Goal: Information Seeking & Learning: Find specific fact

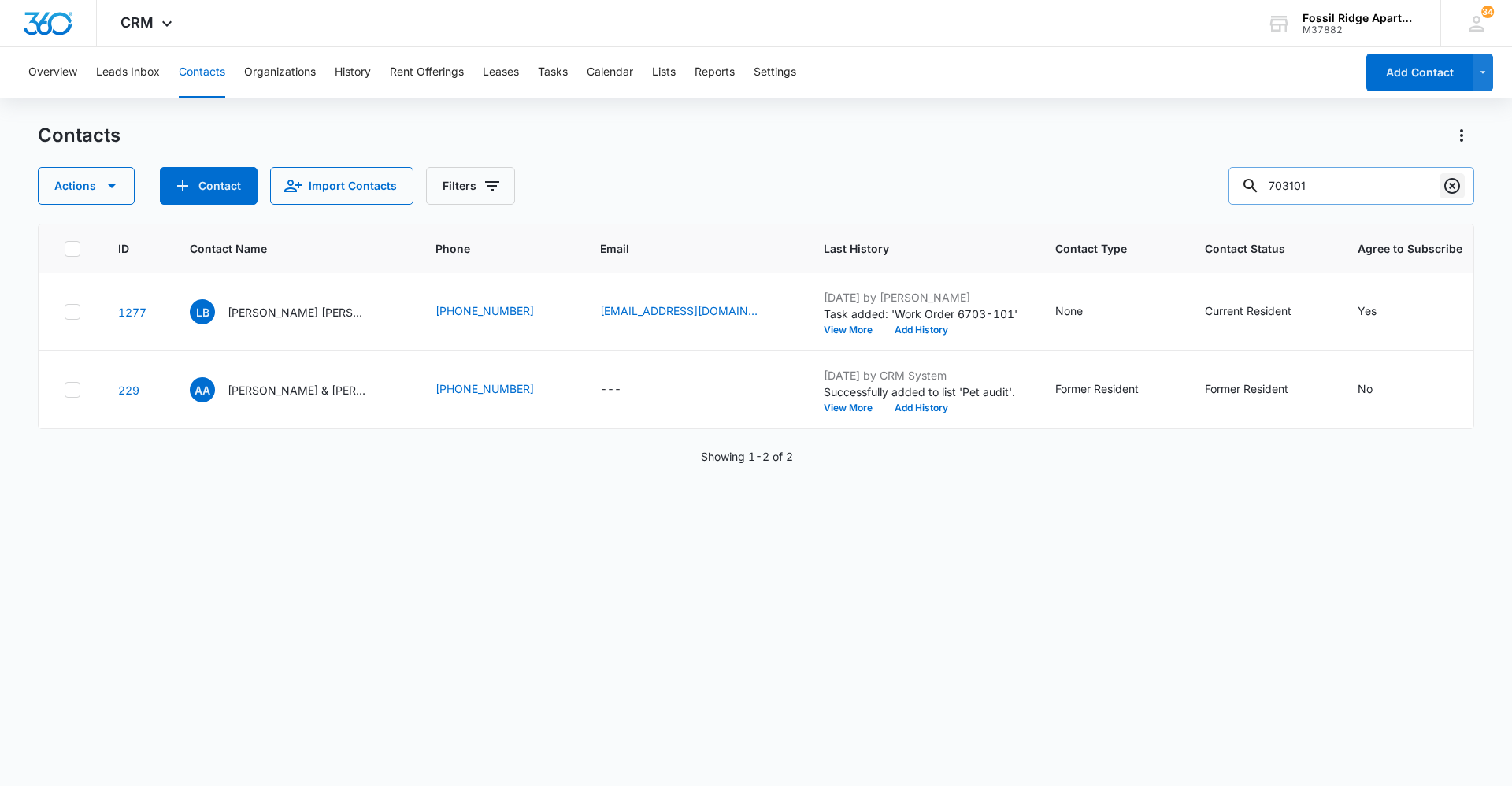
click at [1453, 187] on icon "Clear" at bounding box center [1451, 186] width 16 height 16
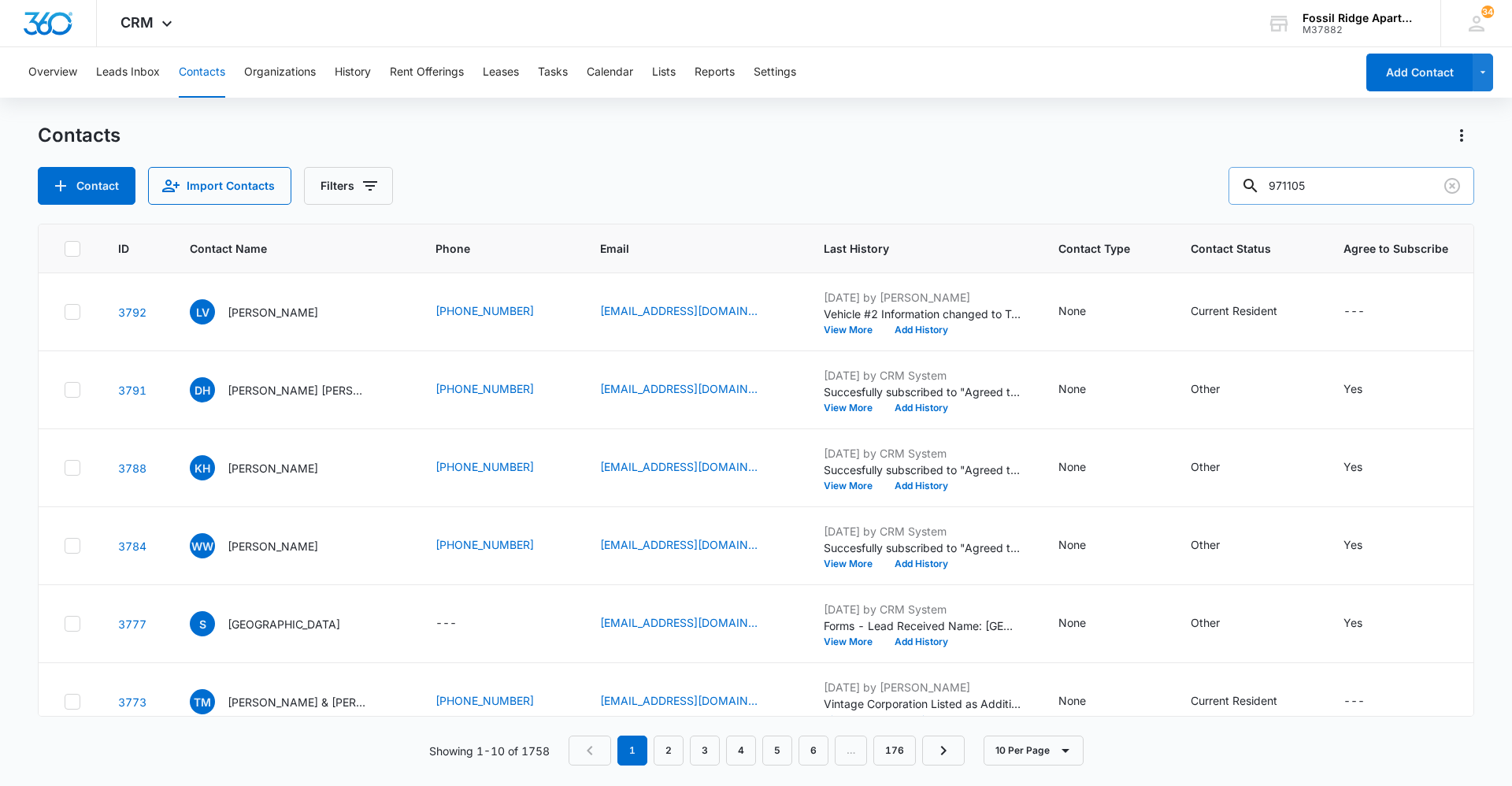
type input "971105"
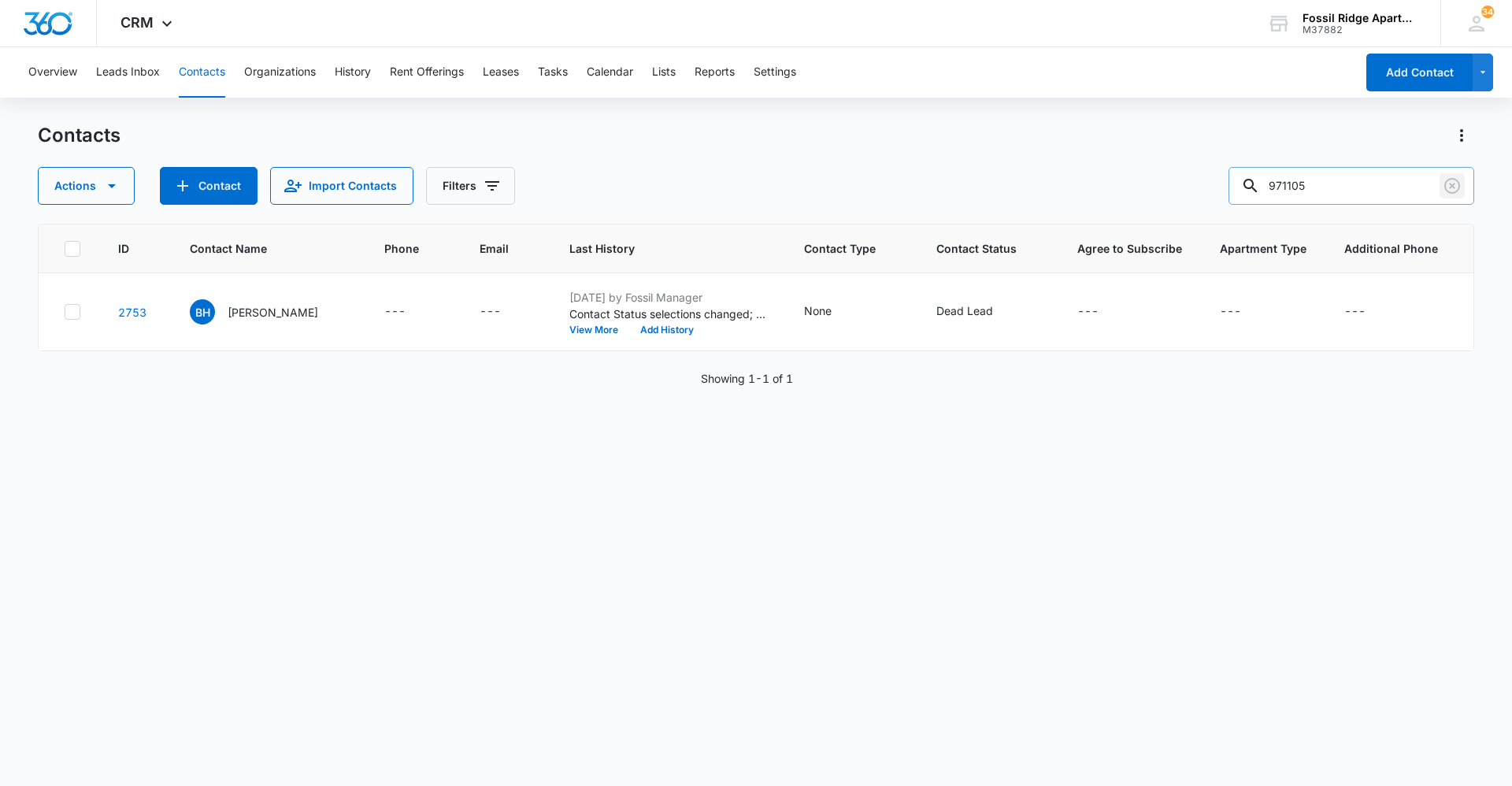
click at [1451, 187] on icon "Clear" at bounding box center [1451, 186] width 16 height 16
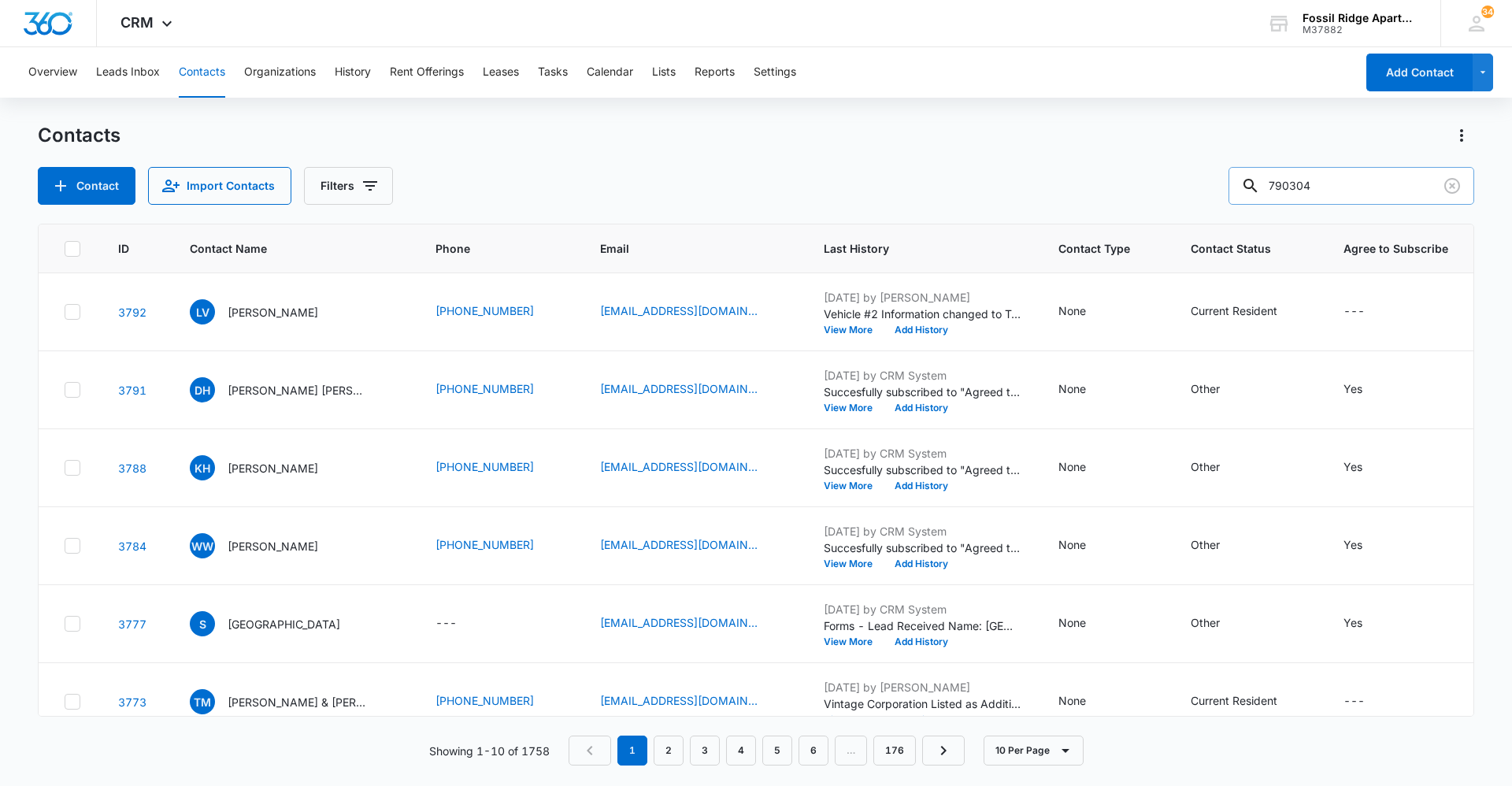
type input "790304"
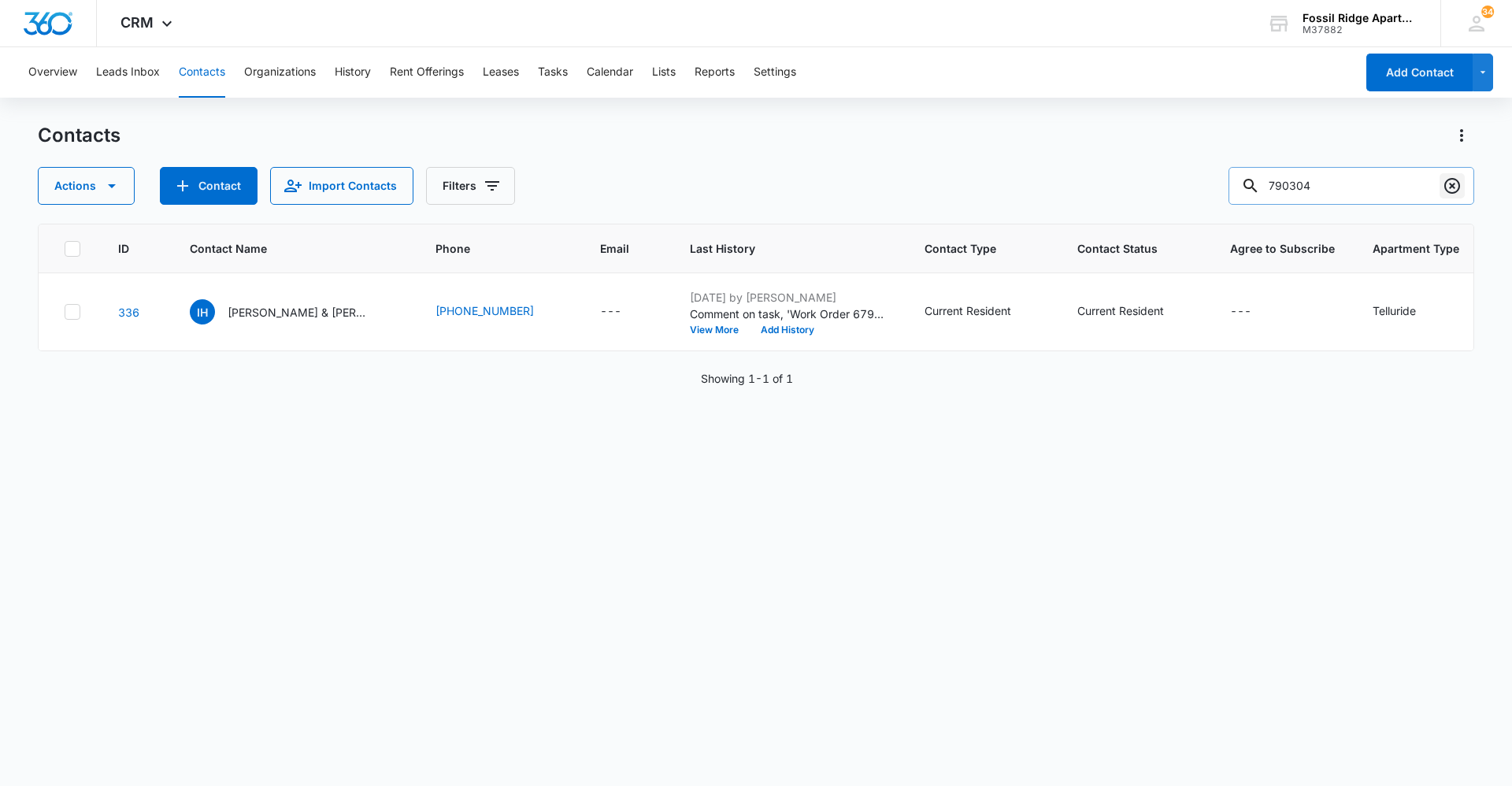
click at [1457, 185] on icon "Clear" at bounding box center [1451, 186] width 19 height 19
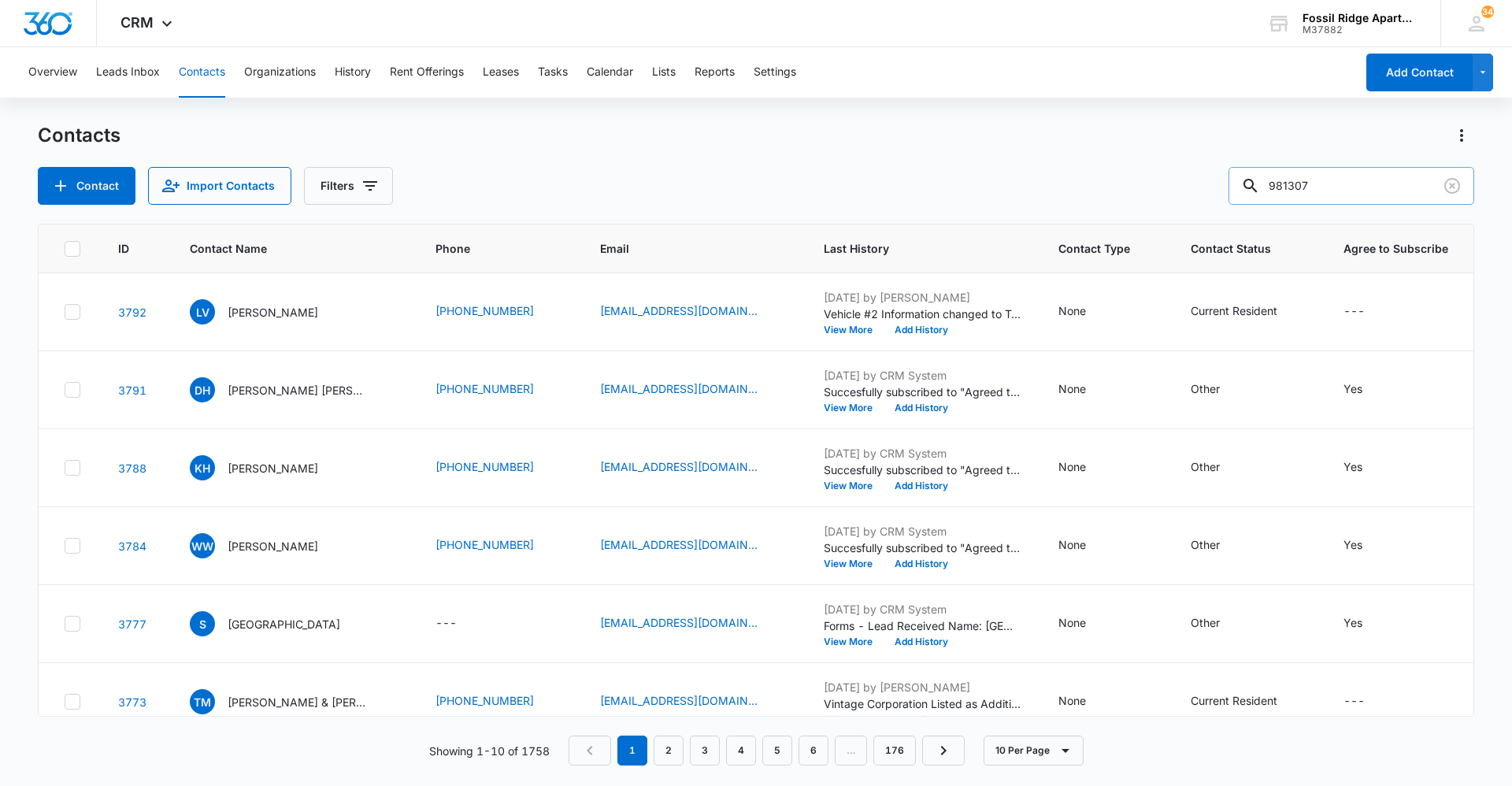
type input "981307"
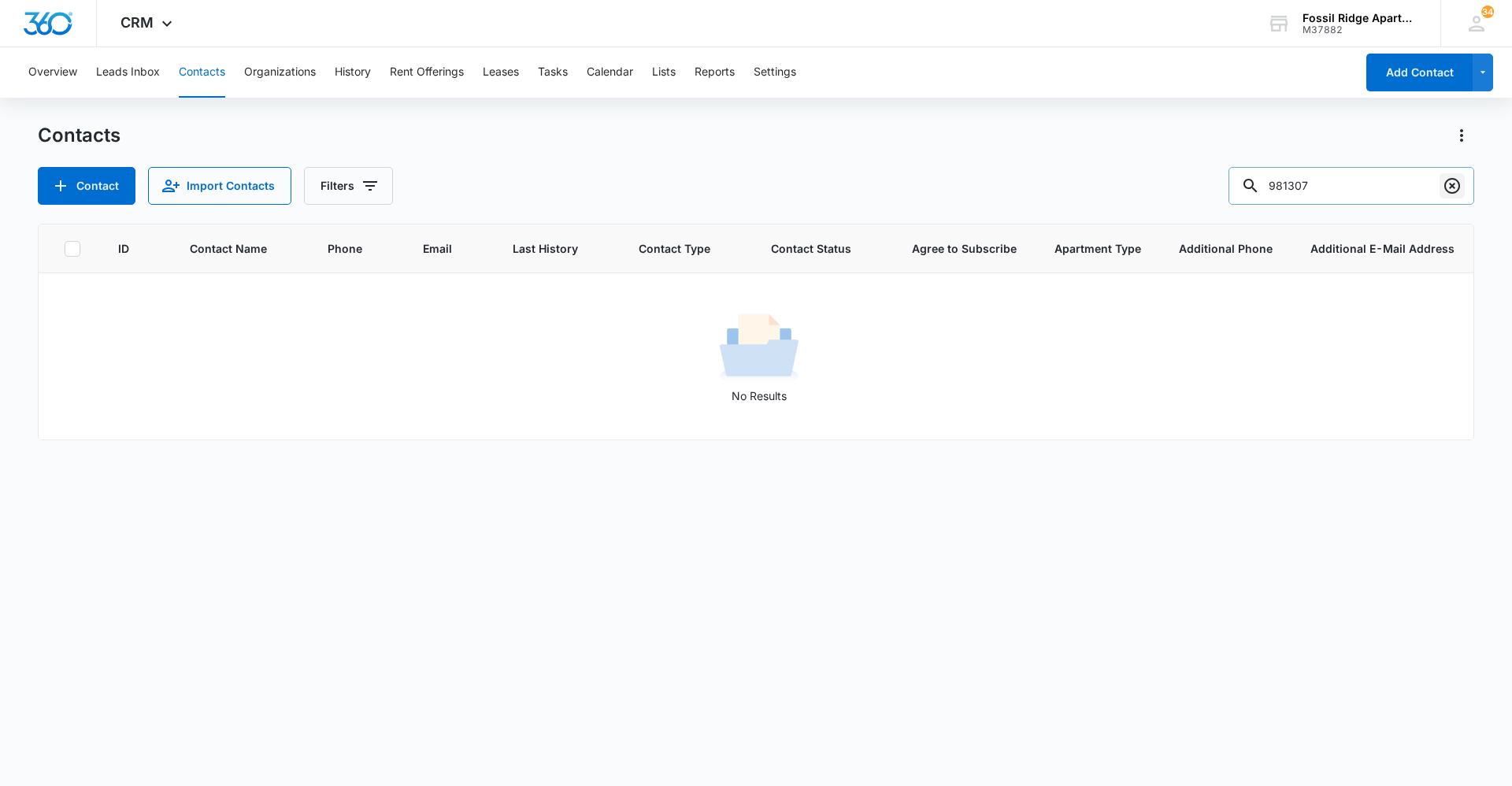
click at [1459, 183] on icon "Clear" at bounding box center [1451, 186] width 16 height 16
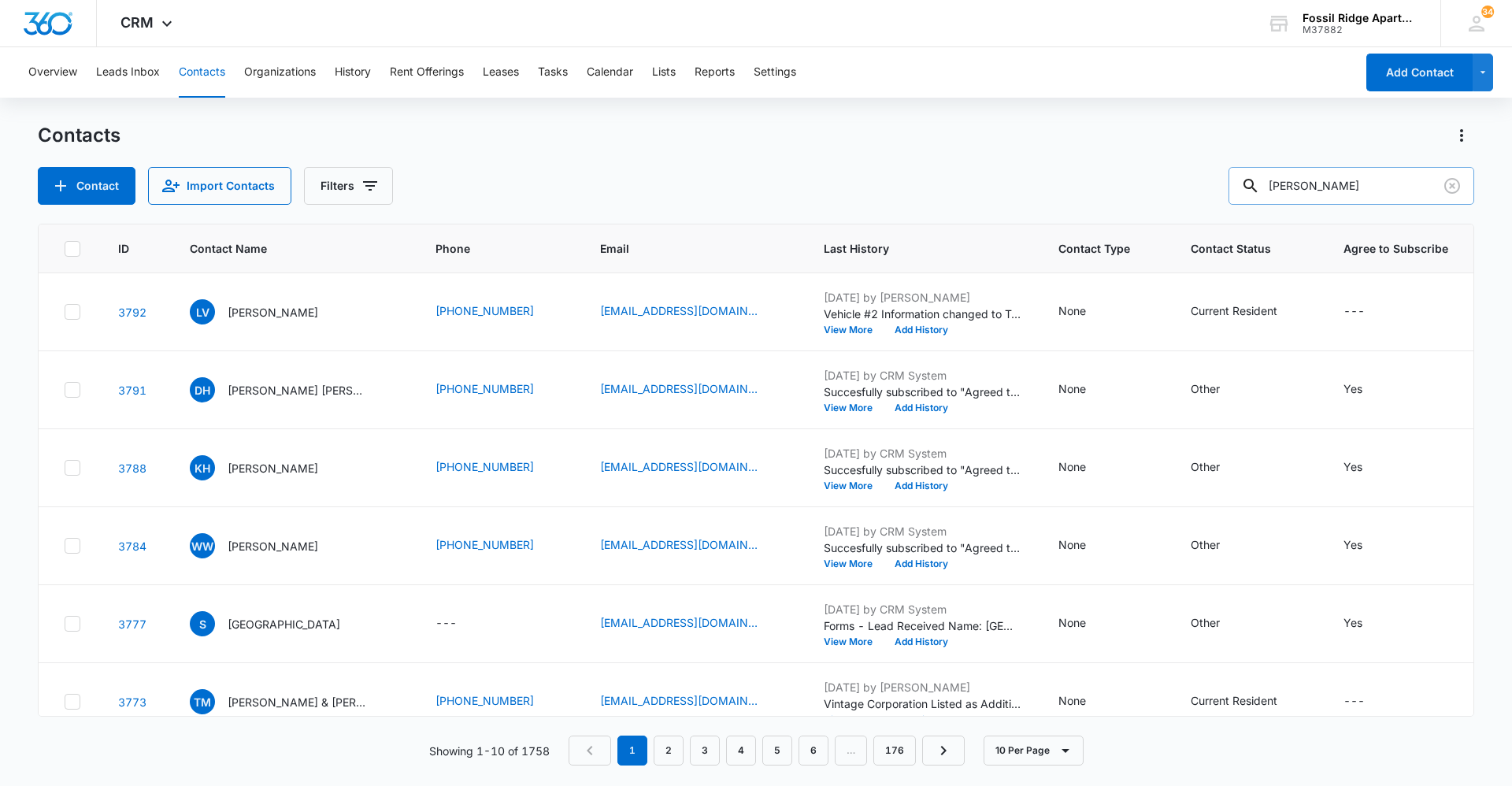
type input "[PERSON_NAME]"
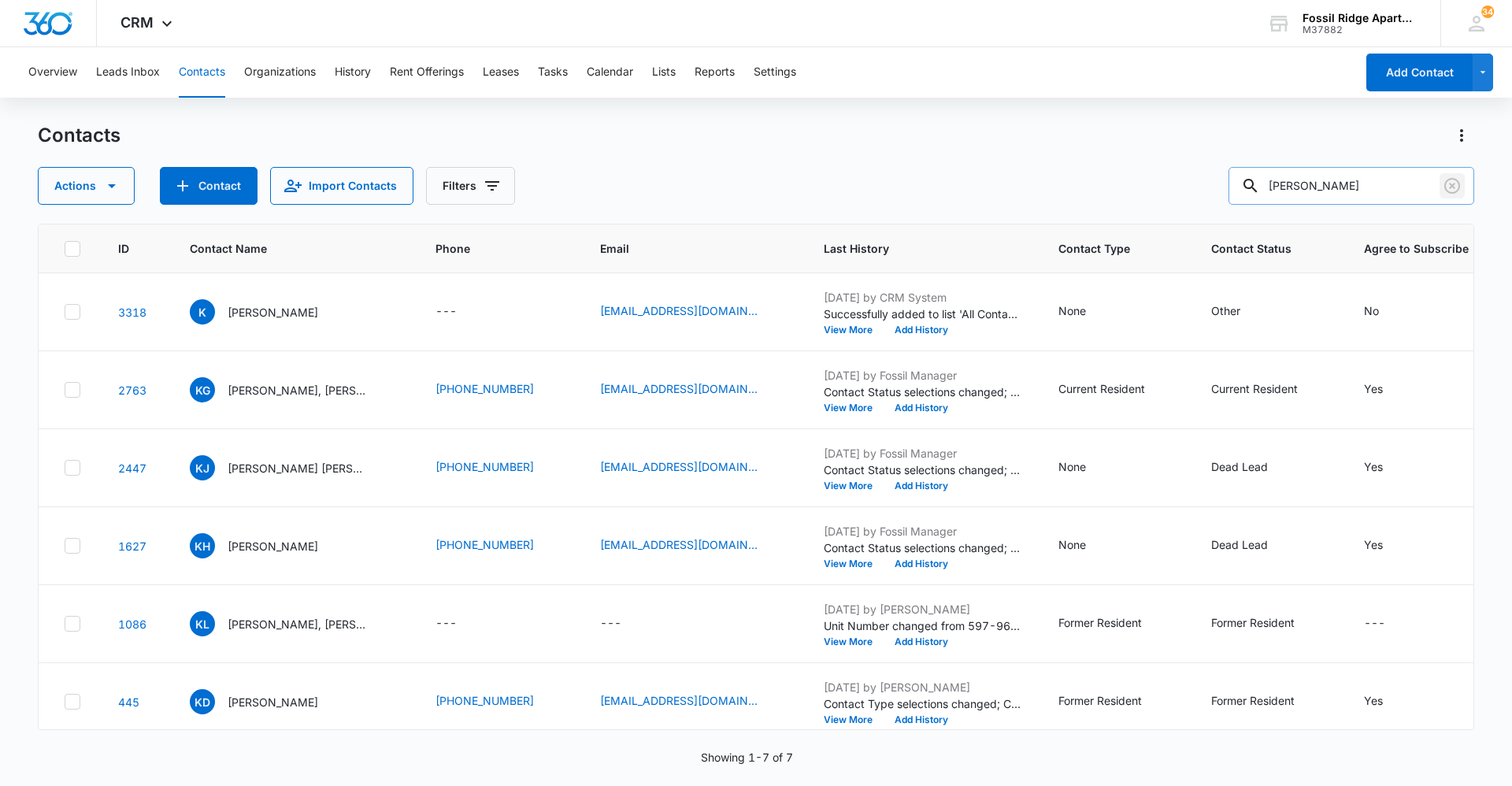
click at [1446, 182] on icon "Clear" at bounding box center [1451, 186] width 16 height 16
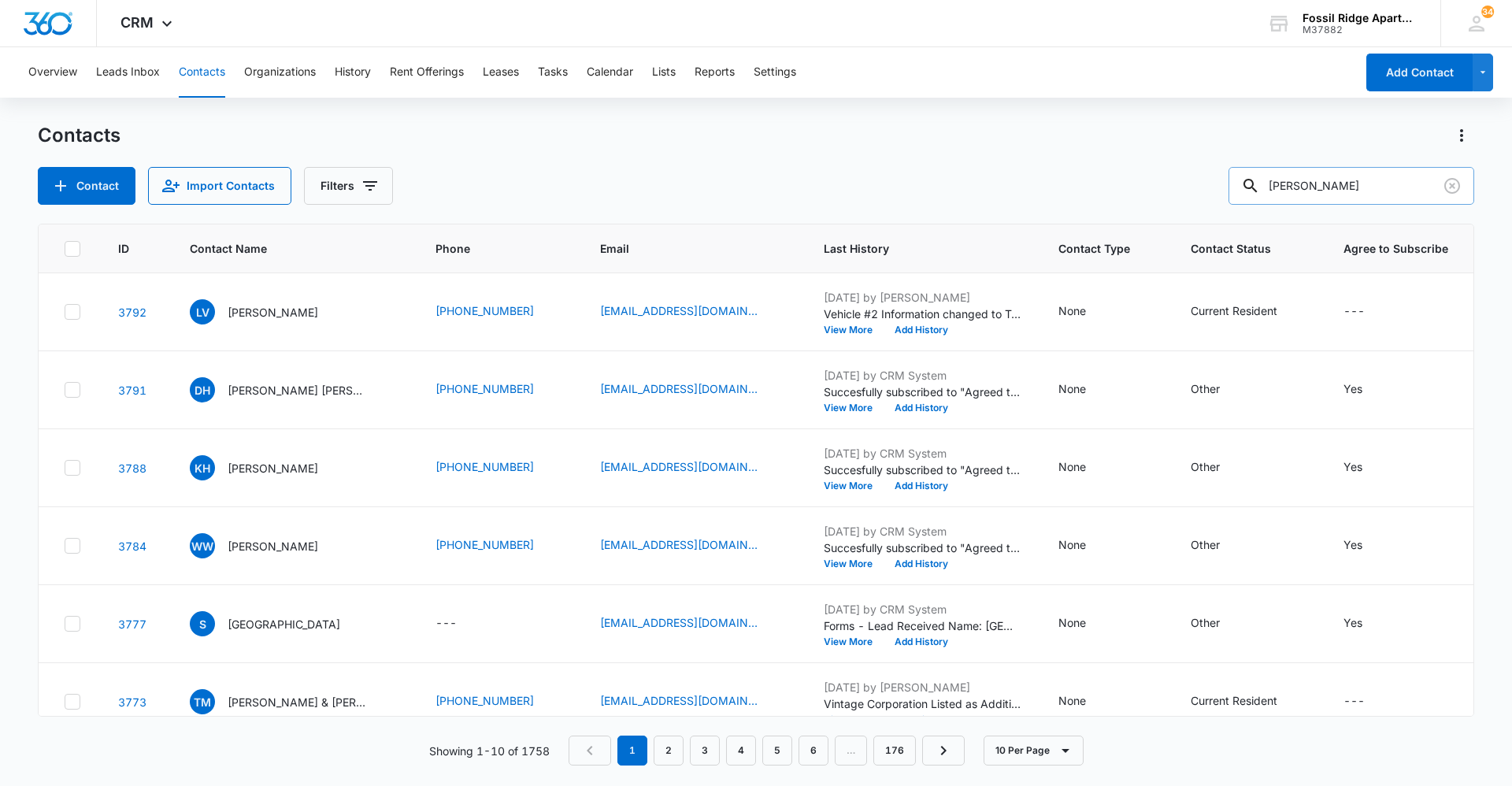
type input "[PERSON_NAME]"
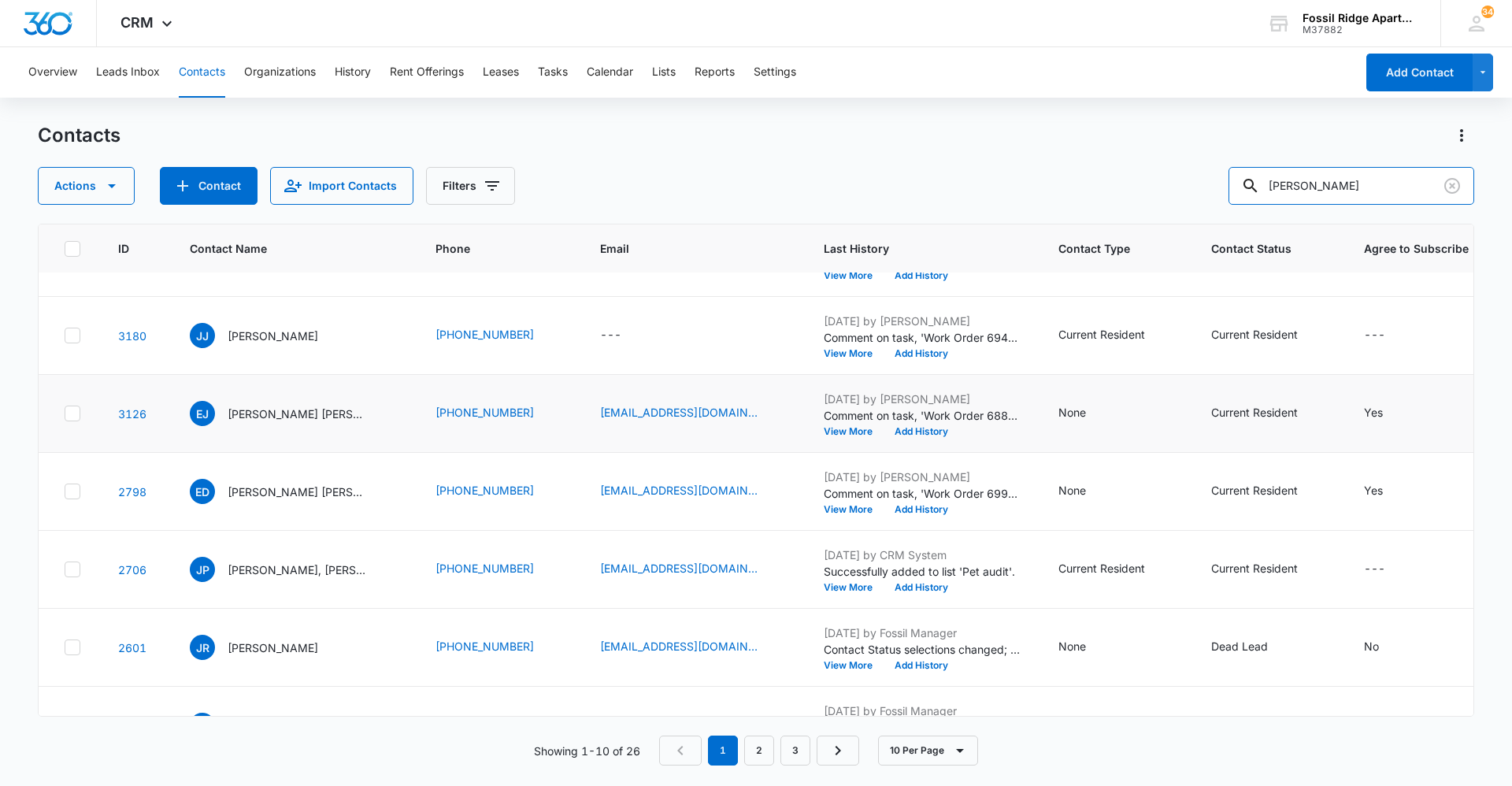
scroll to position [158, 0]
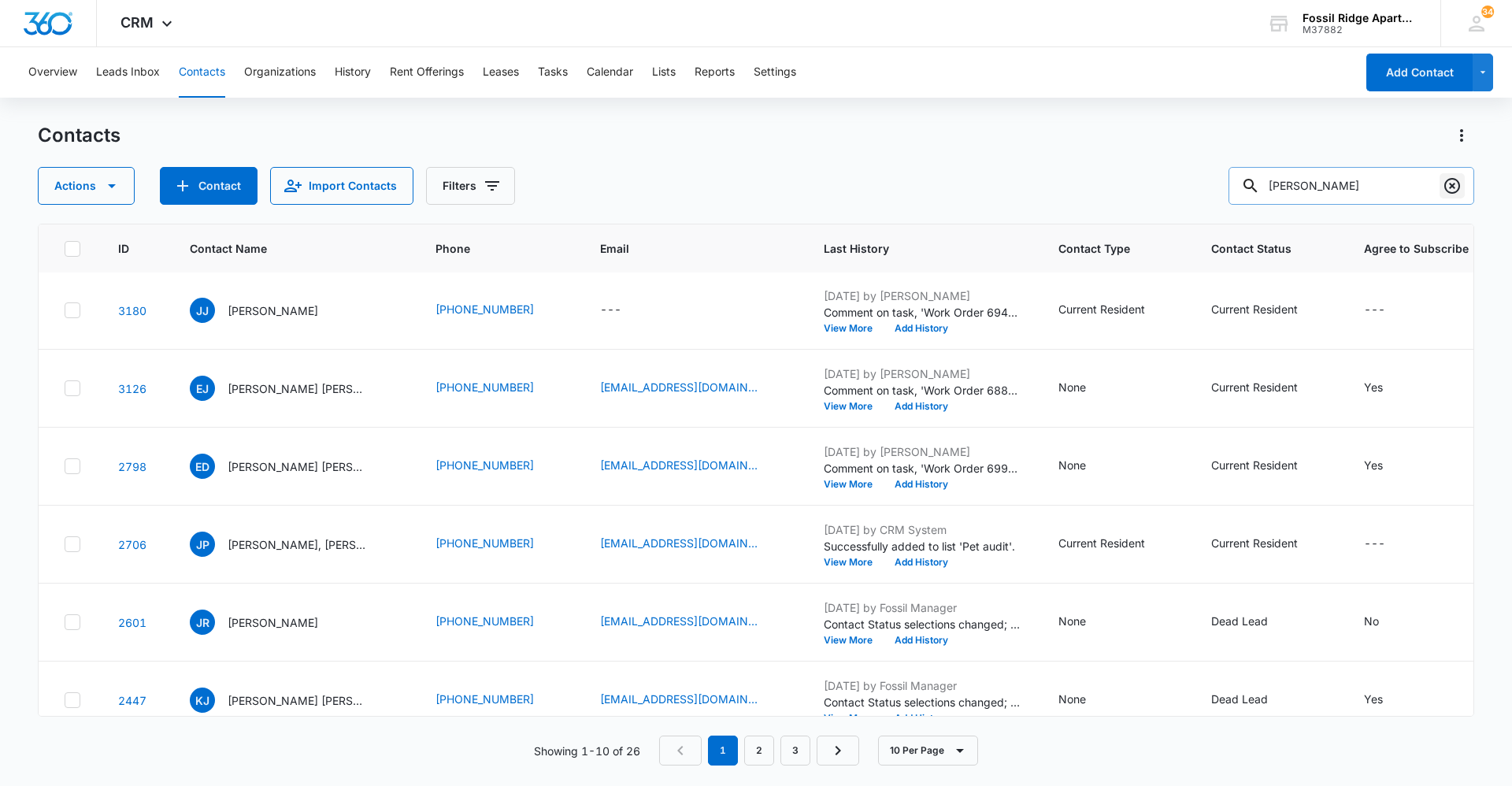
click at [1456, 189] on icon "Clear" at bounding box center [1451, 186] width 19 height 19
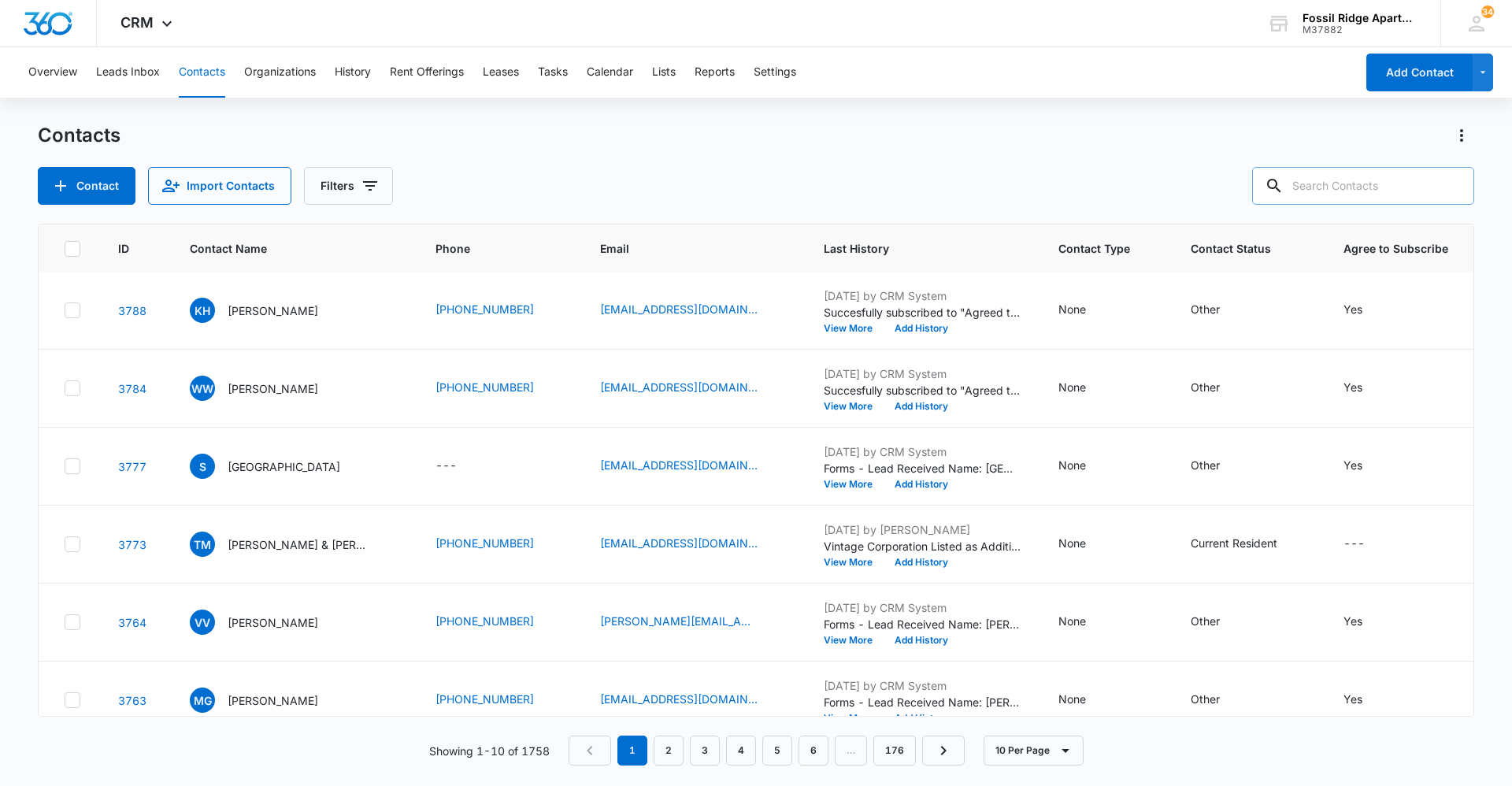
click at [209, 72] on button "Contacts" at bounding box center [202, 72] width 46 height 51
click at [256, 198] on button "Import Contacts" at bounding box center [219, 186] width 143 height 38
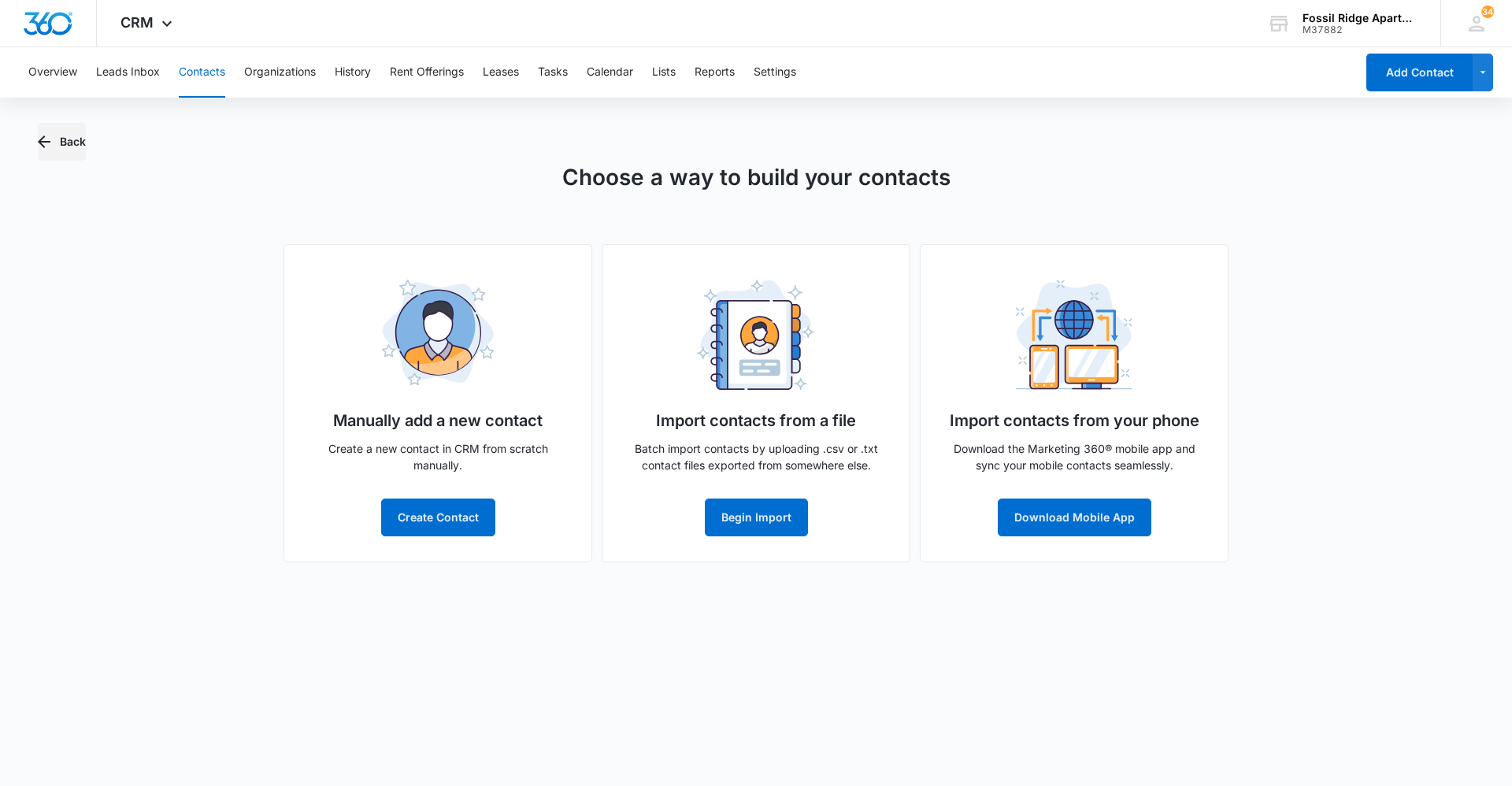
click at [58, 140] on button "Back" at bounding box center [62, 142] width 48 height 38
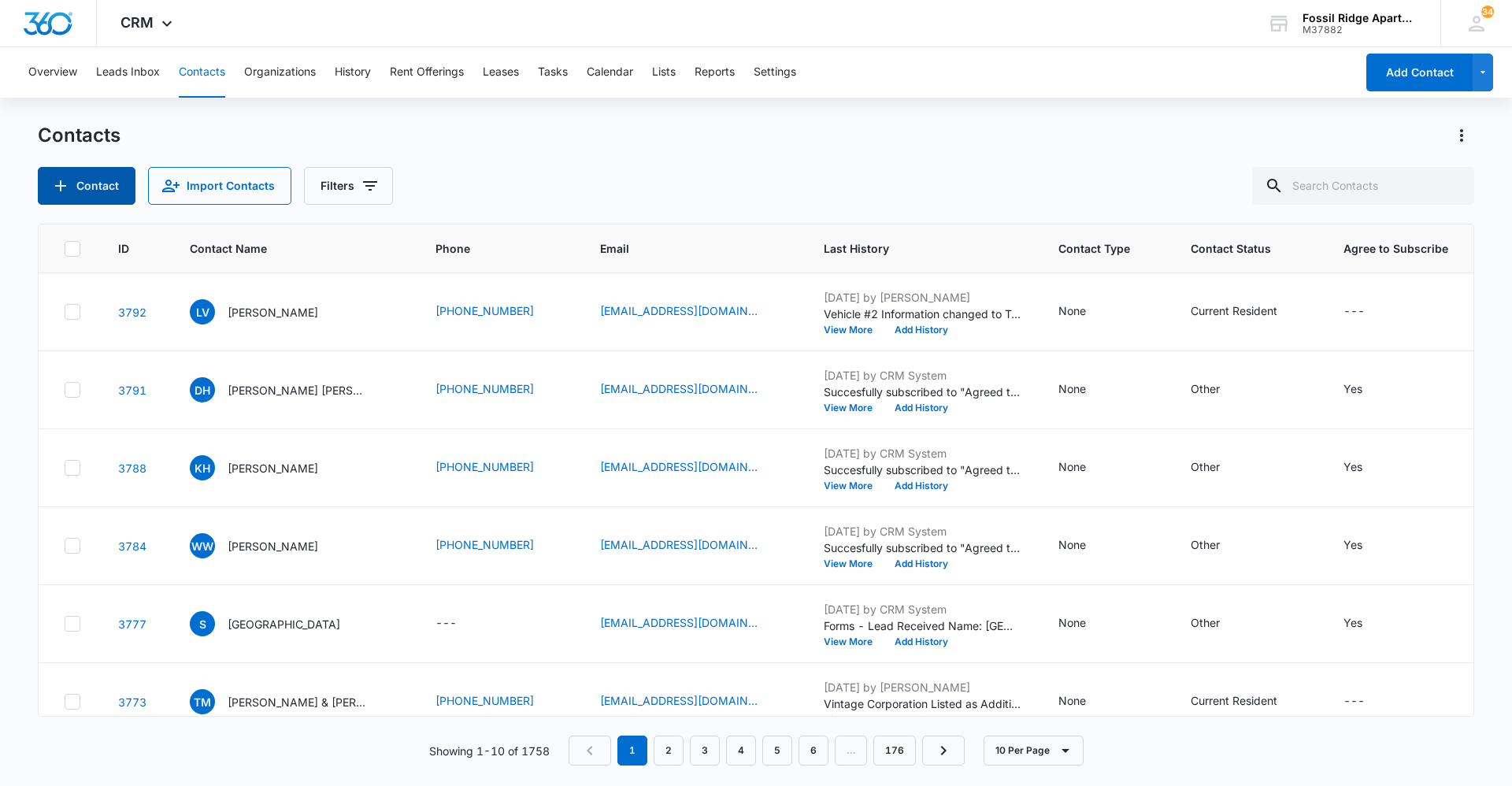
click at [109, 187] on button "Contact" at bounding box center [87, 186] width 98 height 38
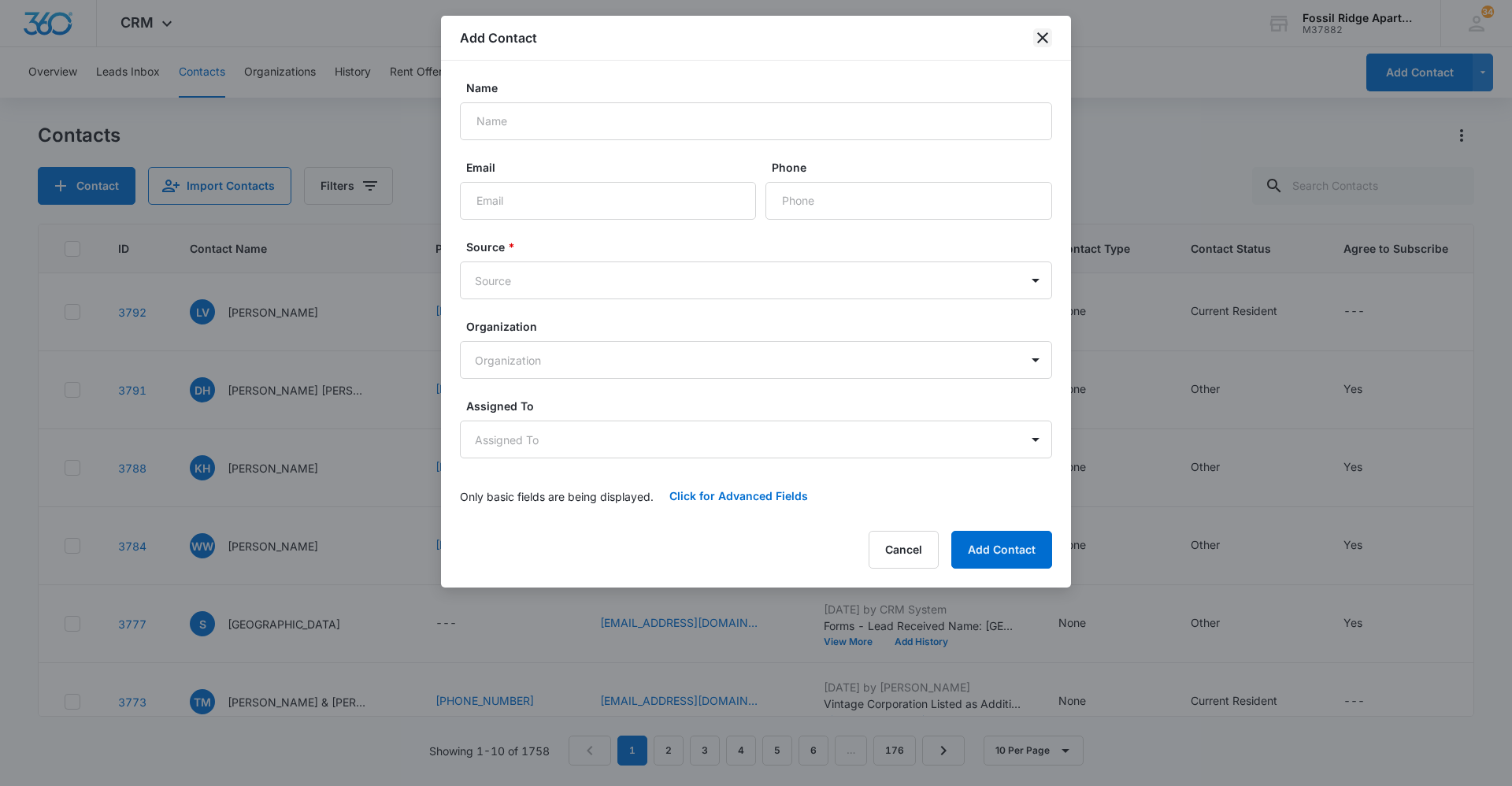
click at [1048, 31] on icon "close" at bounding box center [1043, 37] width 19 height 19
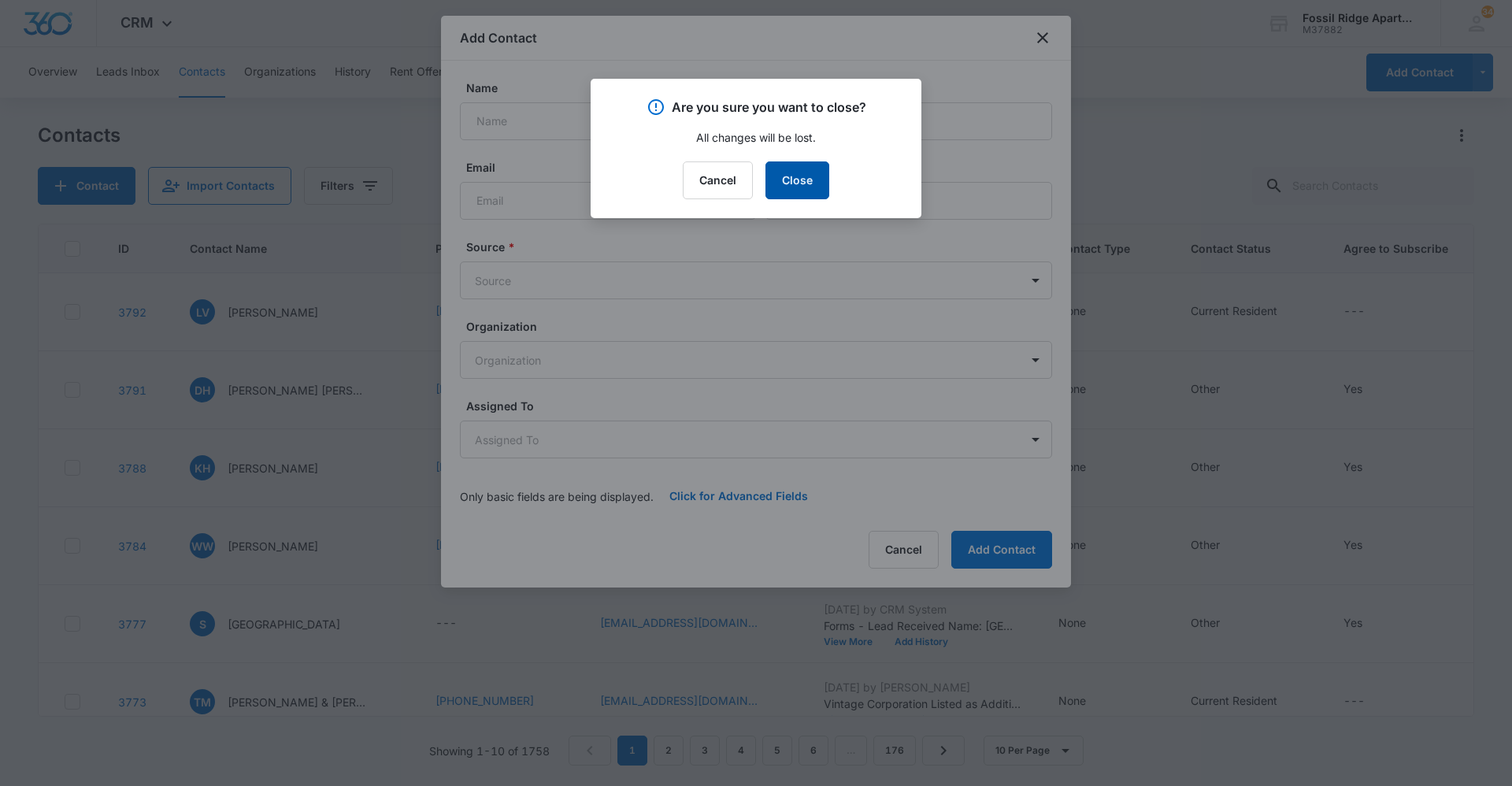
click at [817, 179] on button "Close" at bounding box center [797, 181] width 64 height 38
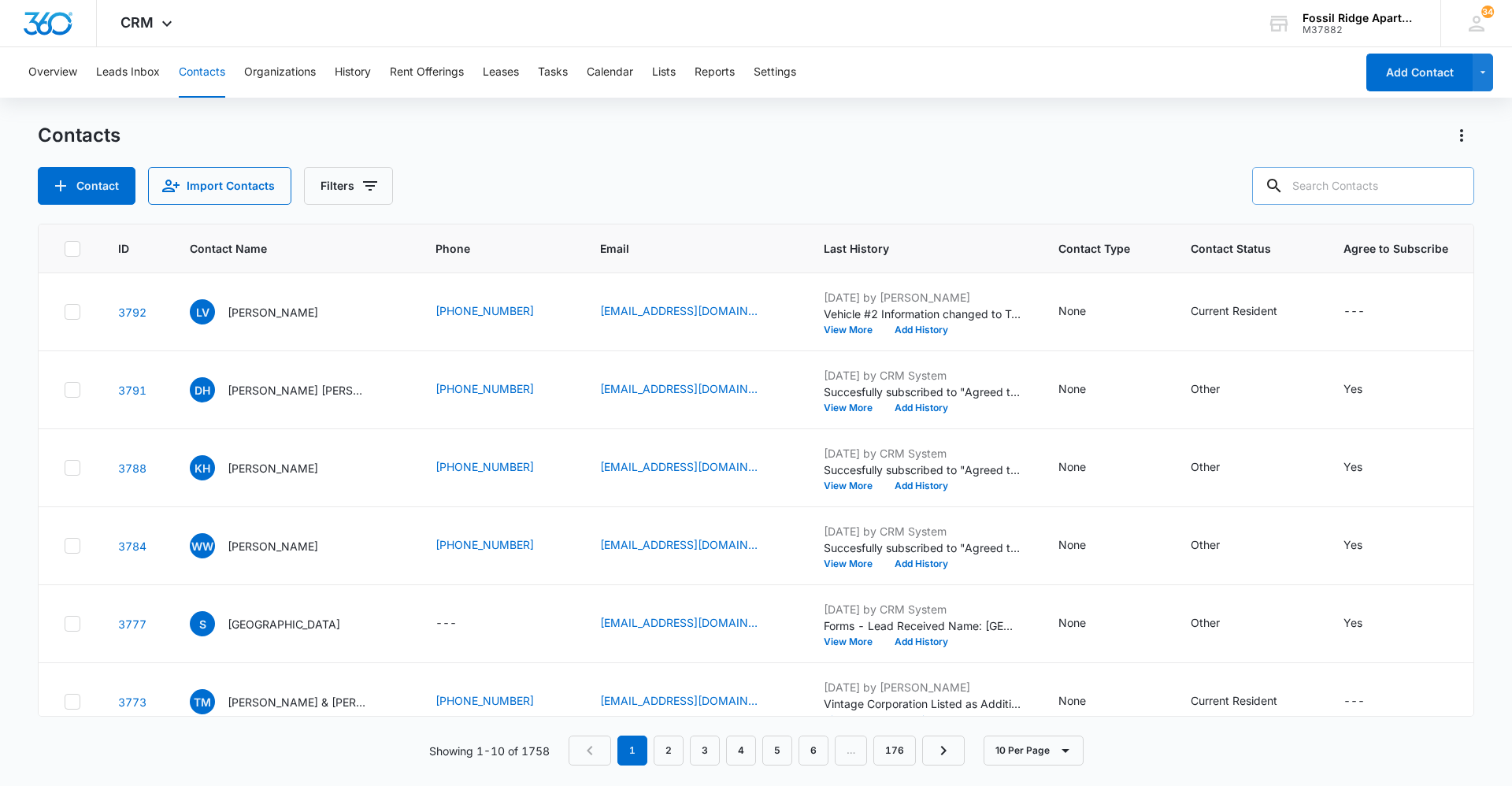
click at [1357, 177] on input "text" at bounding box center [1364, 186] width 222 height 38
type input "981307"
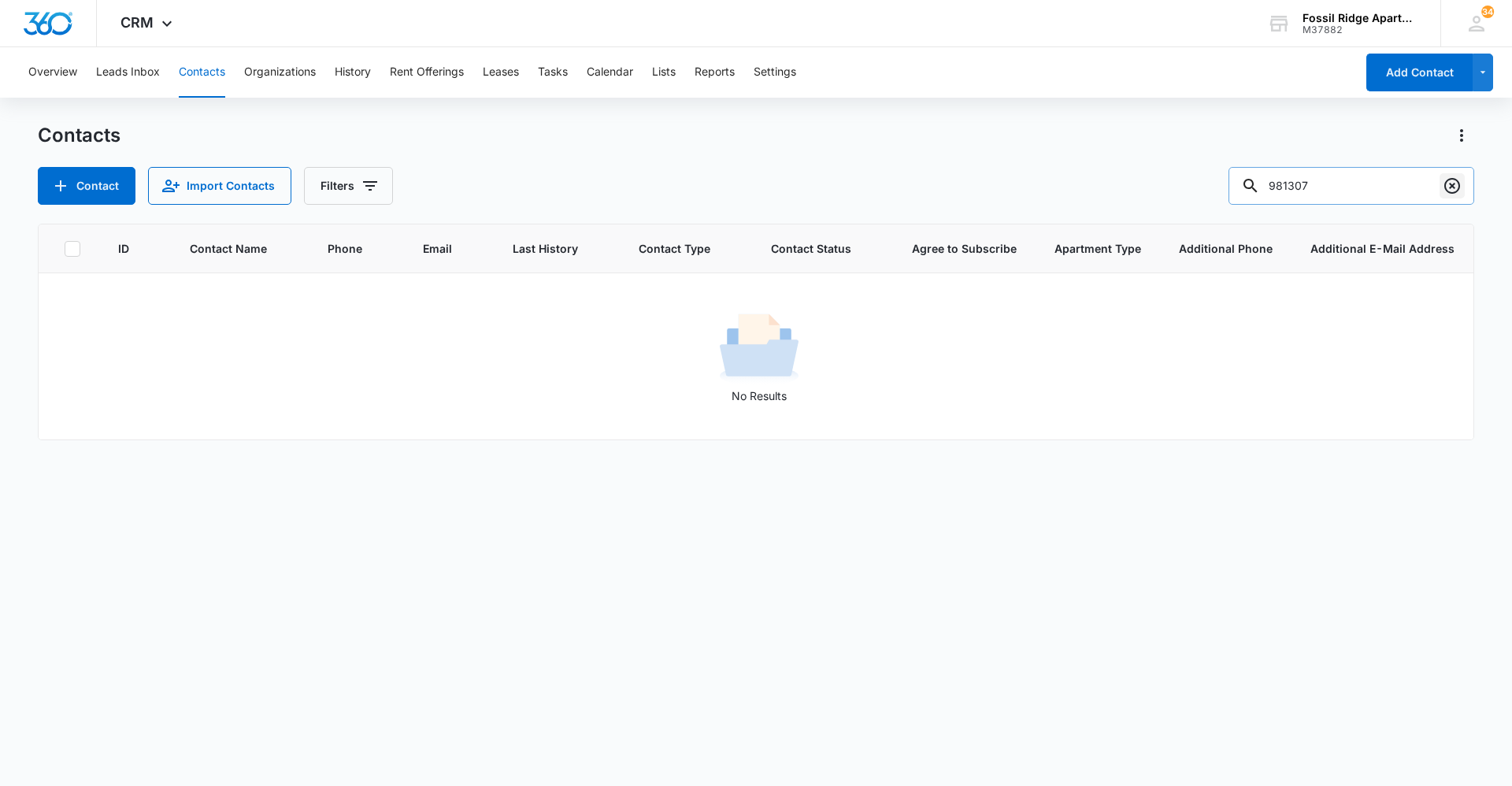
click at [1456, 189] on icon "Clear" at bounding box center [1451, 186] width 19 height 19
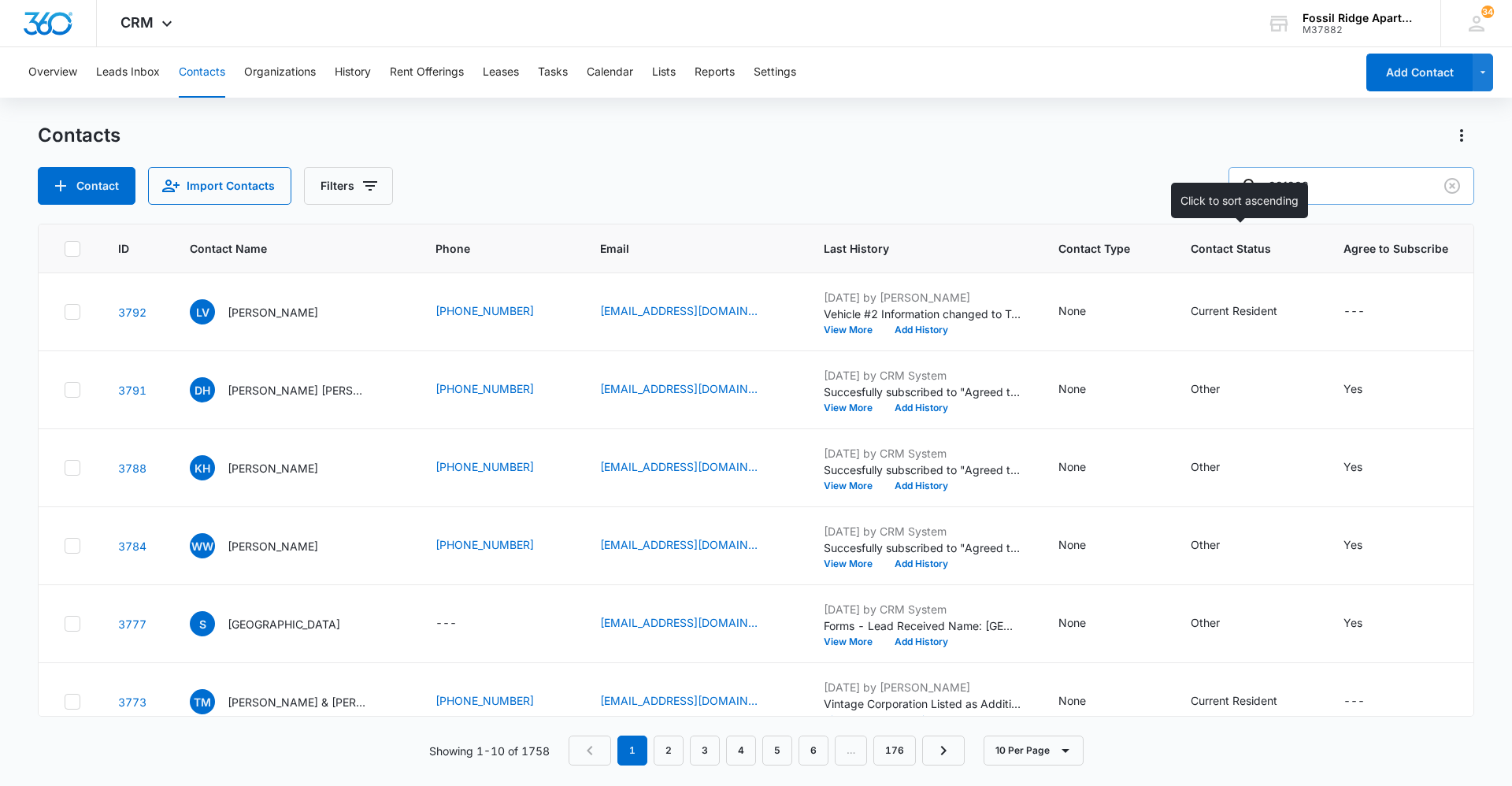
type input "981203"
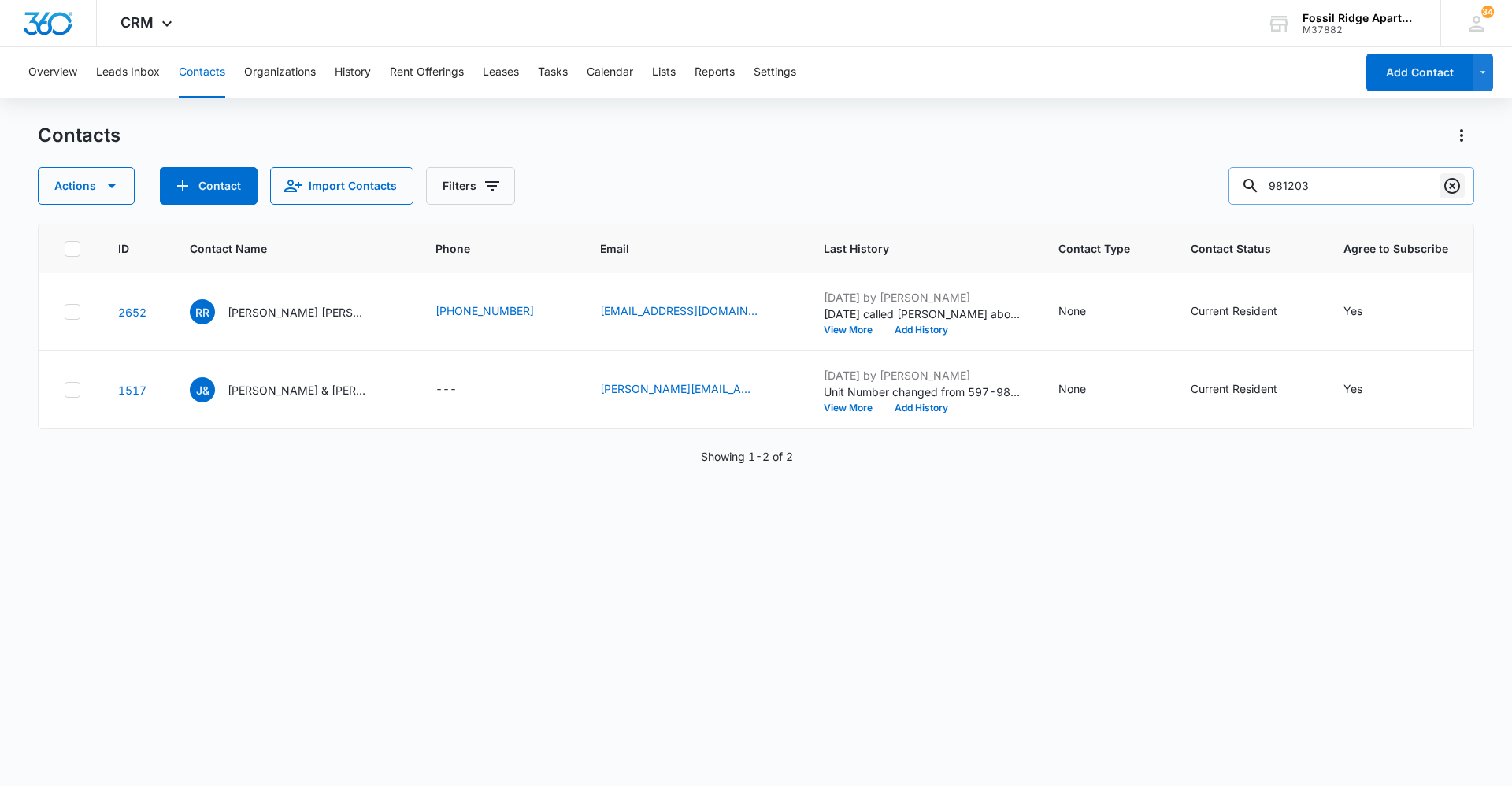
click at [1446, 179] on icon "Clear" at bounding box center [1451, 186] width 19 height 19
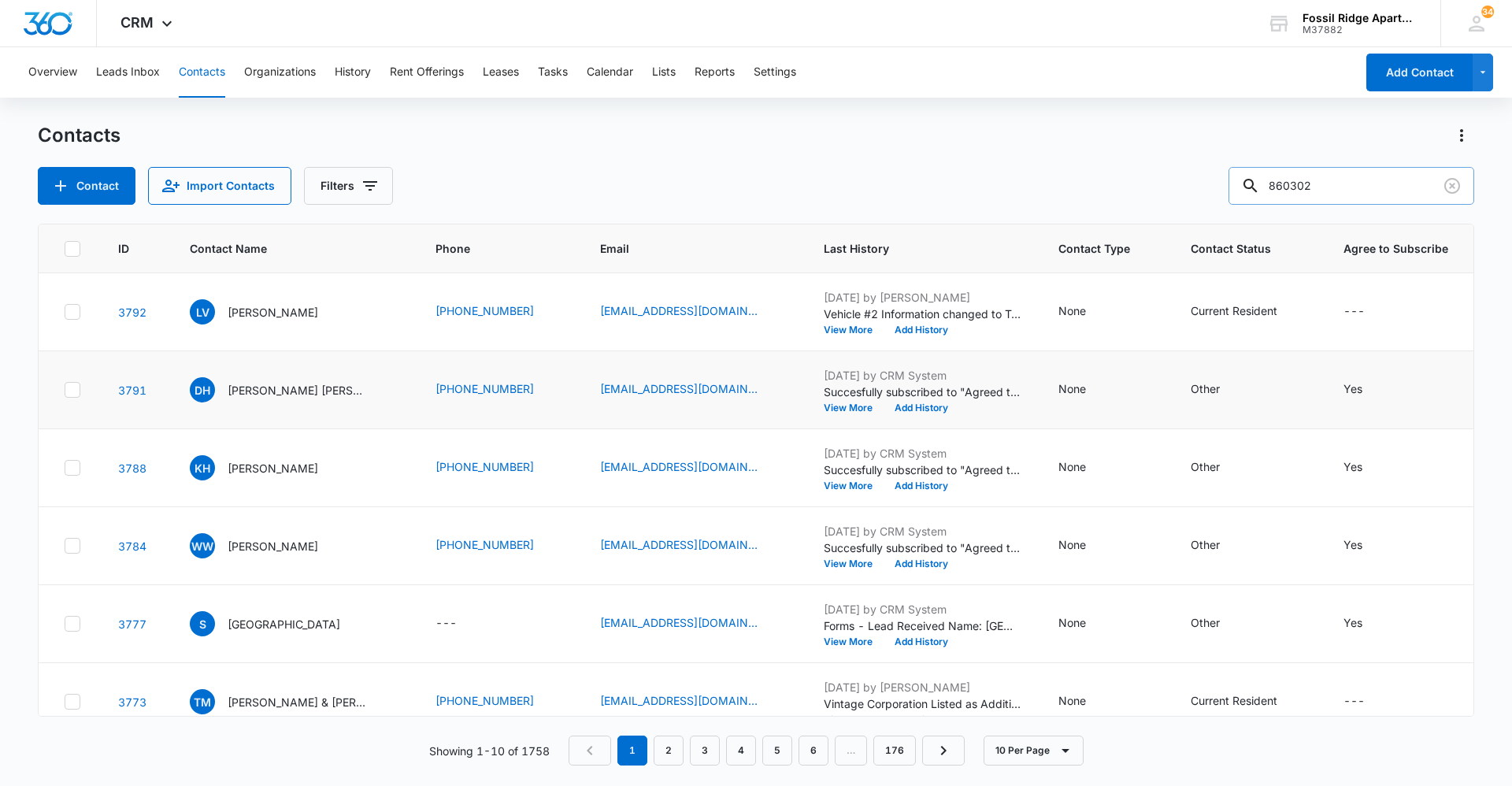
type input "860302"
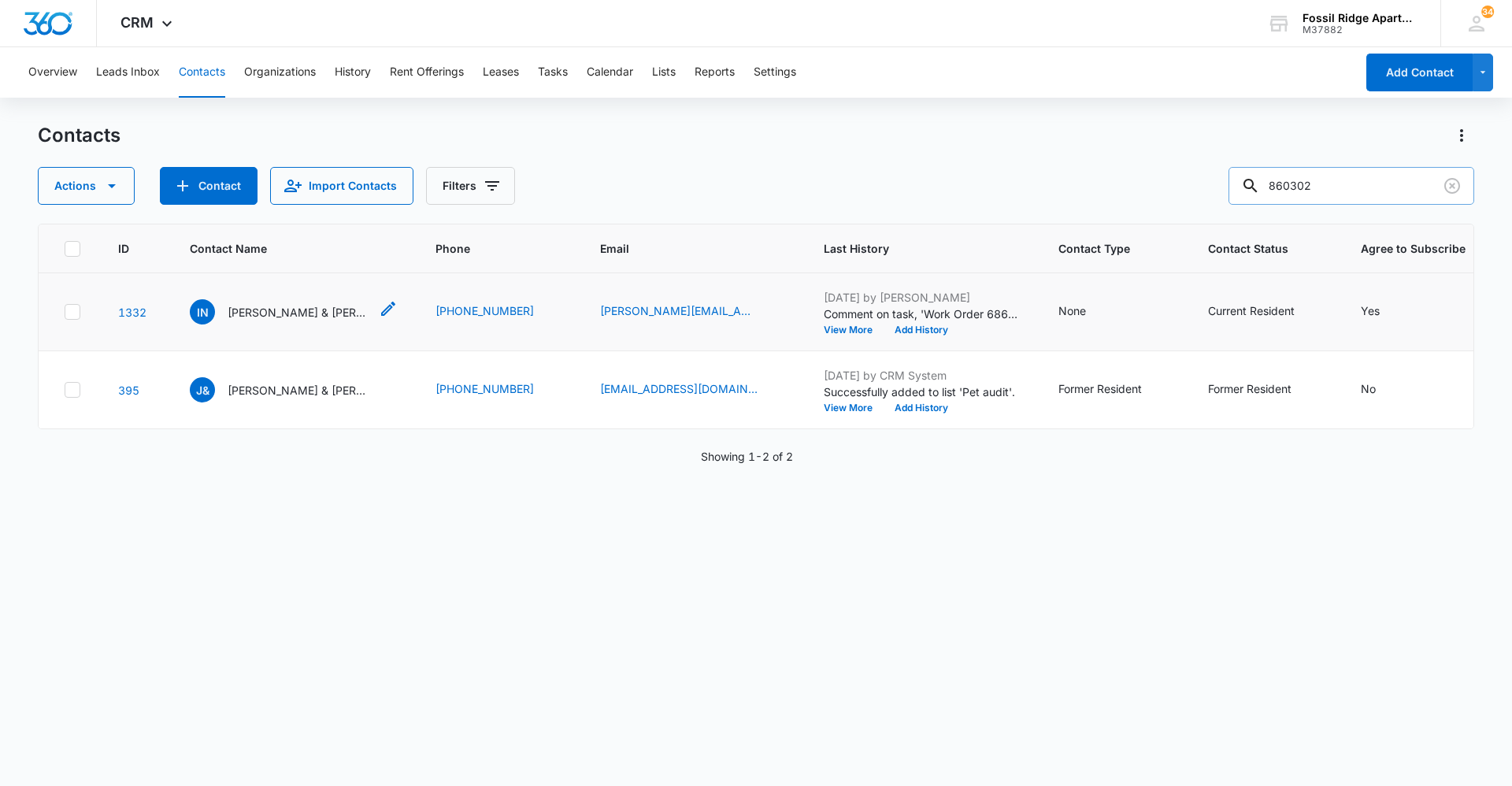
click at [312, 316] on p "[PERSON_NAME] & [PERSON_NAME]" at bounding box center [298, 312] width 142 height 17
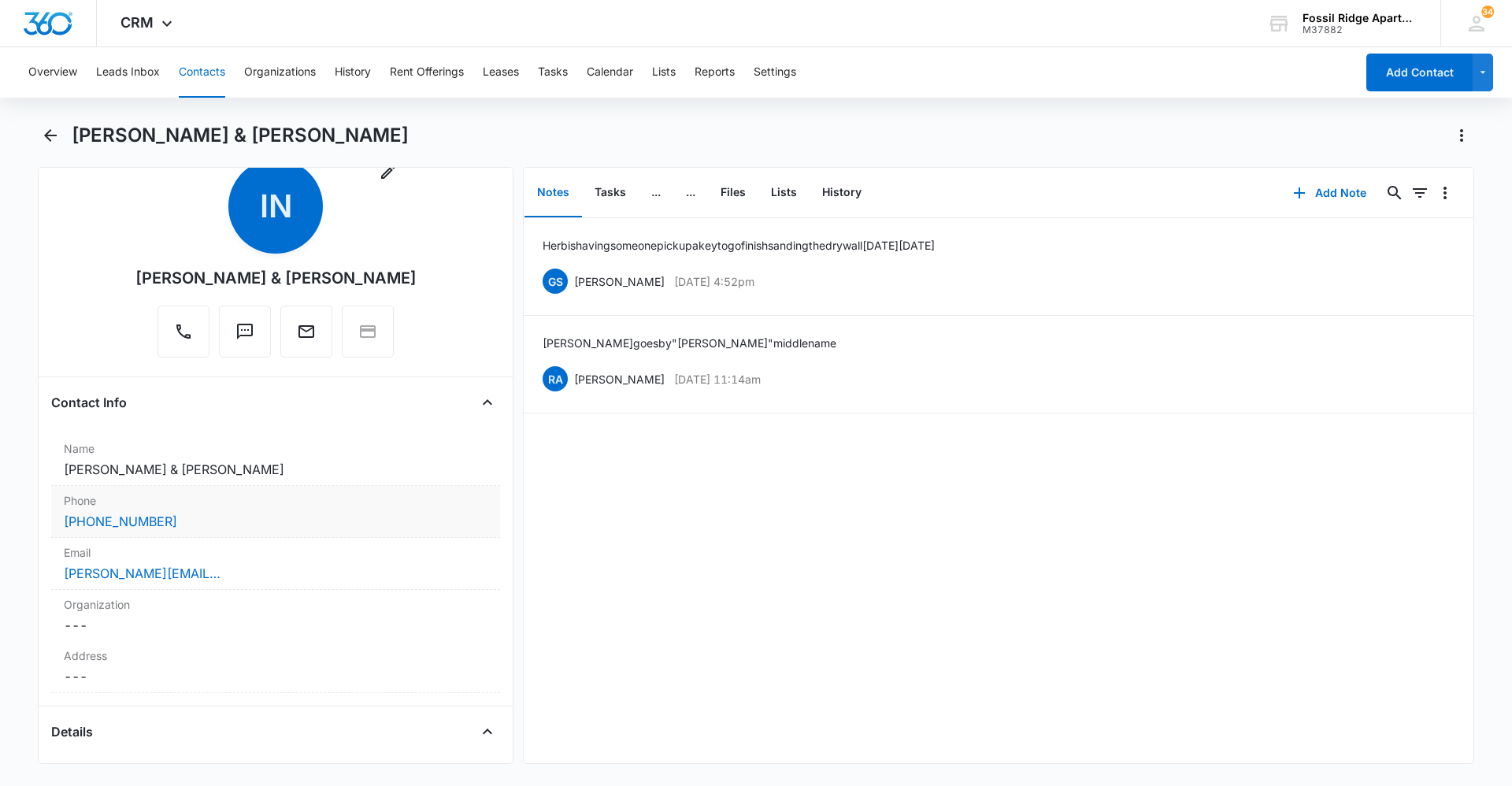
scroll to position [79, 0]
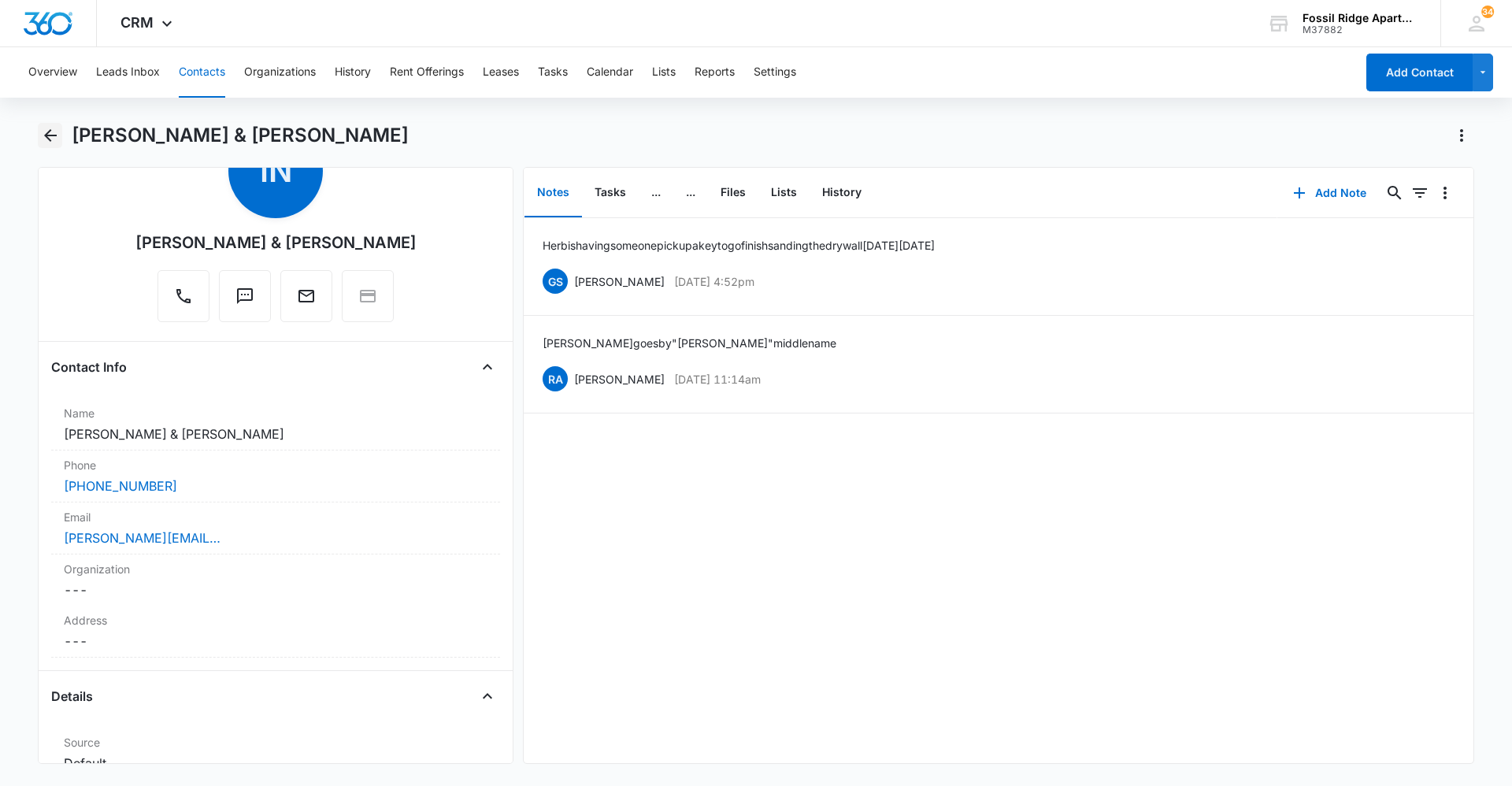
click at [50, 141] on icon "Back" at bounding box center [50, 135] width 12 height 12
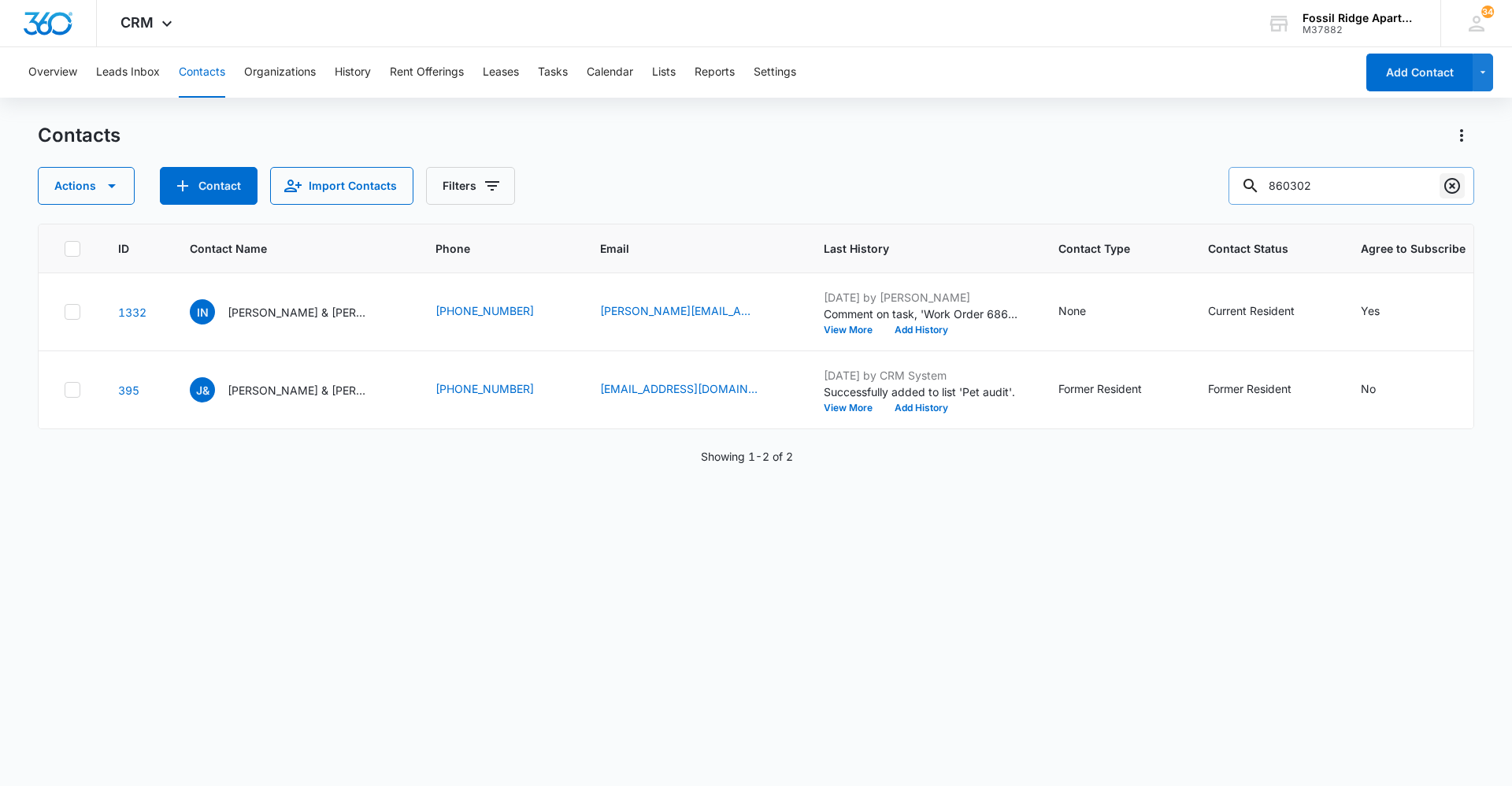
click at [1457, 188] on icon "Clear" at bounding box center [1451, 186] width 19 height 19
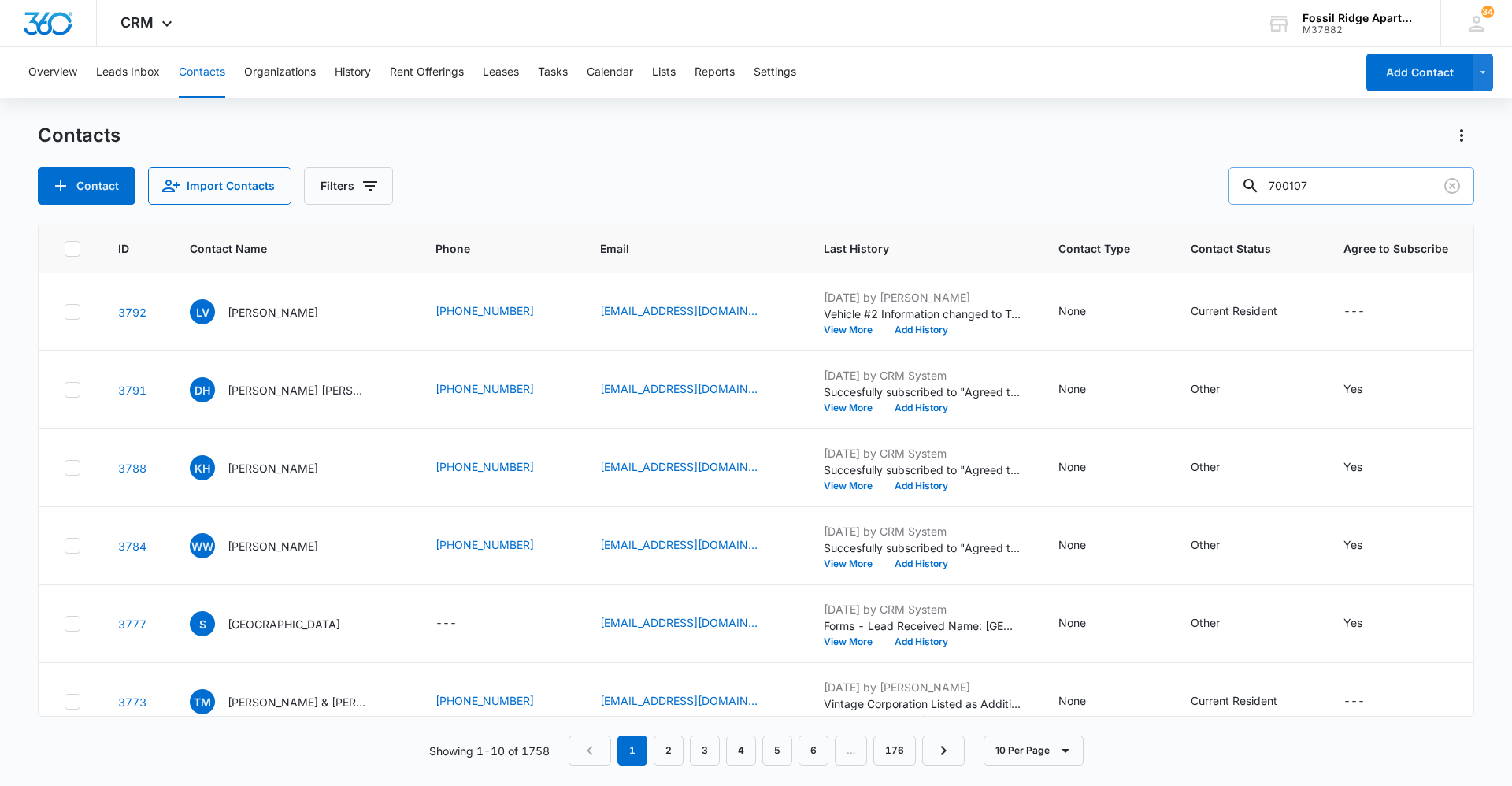
type input "700107"
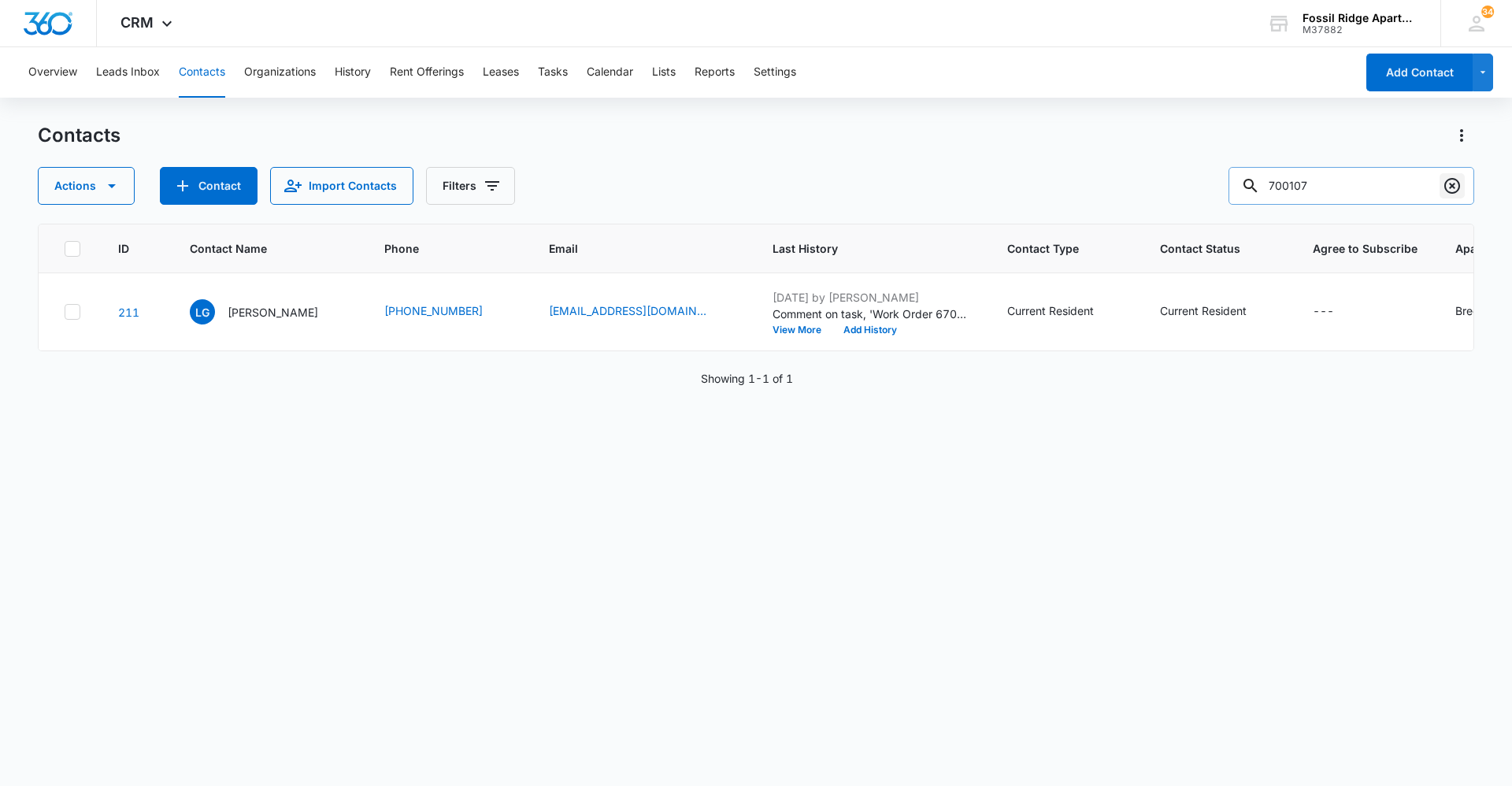
click at [1442, 192] on icon "Clear" at bounding box center [1451, 186] width 19 height 19
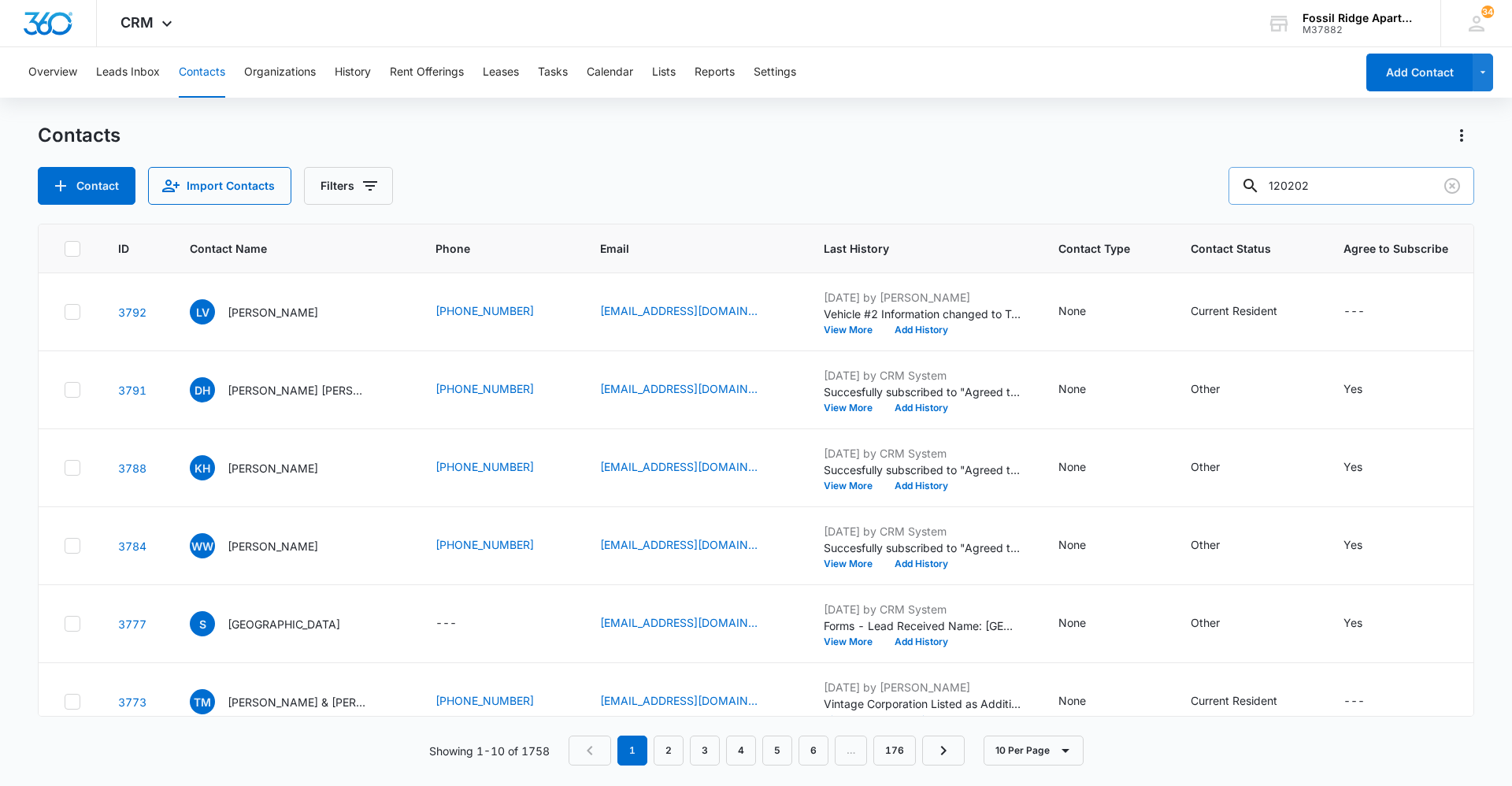
type input "120202"
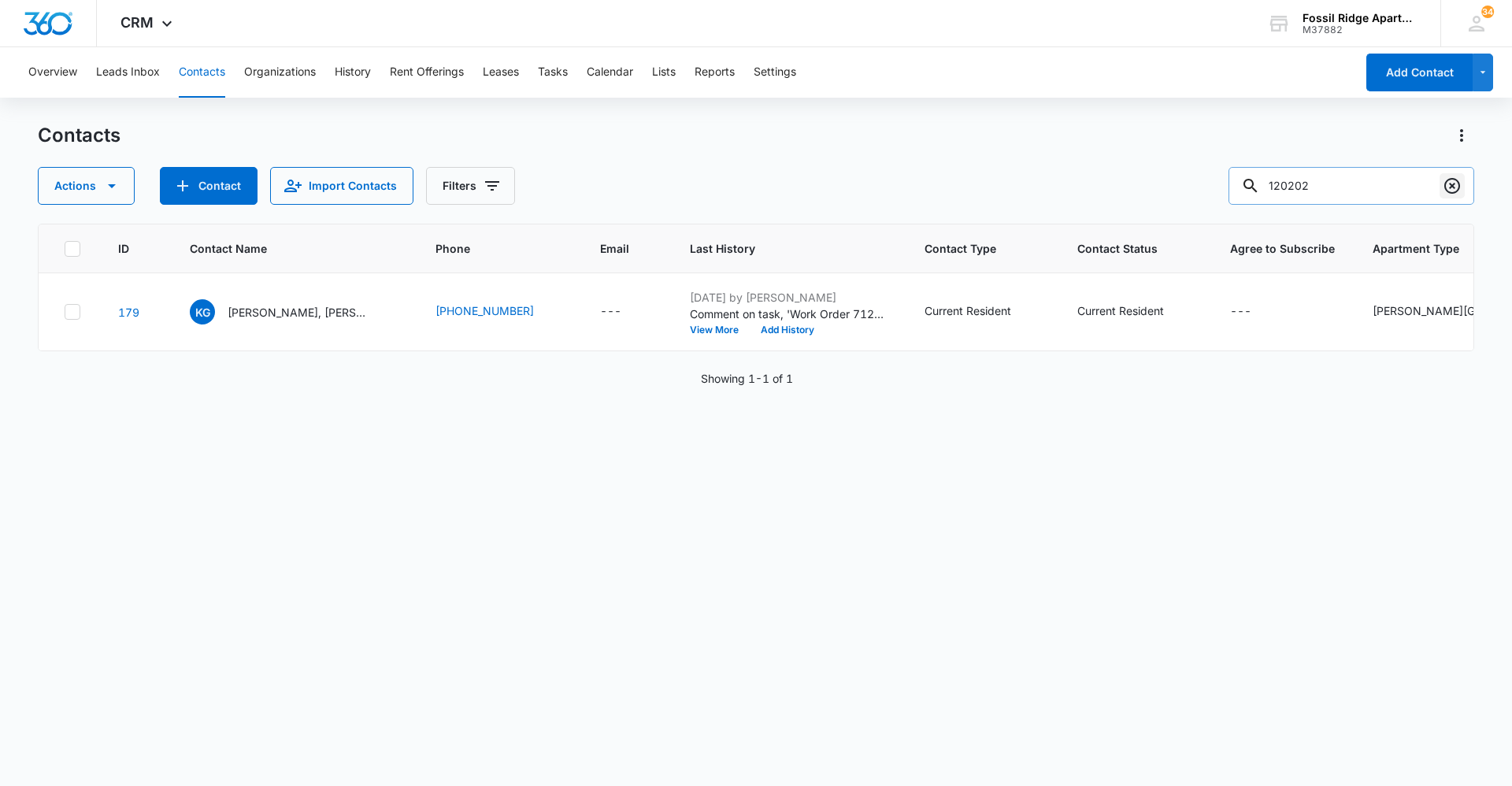
click at [1447, 186] on icon "Clear" at bounding box center [1451, 186] width 19 height 19
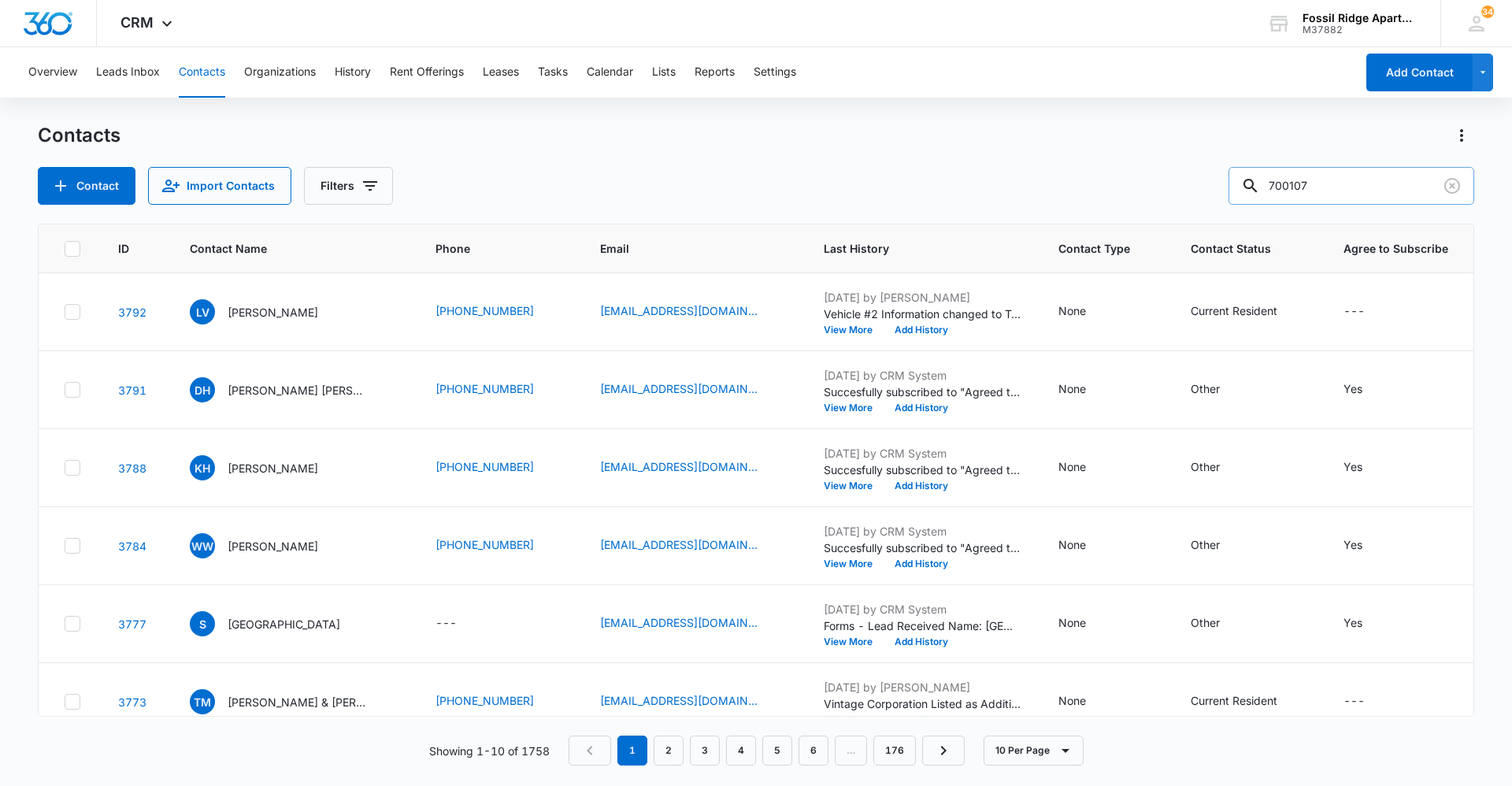
type input "700107"
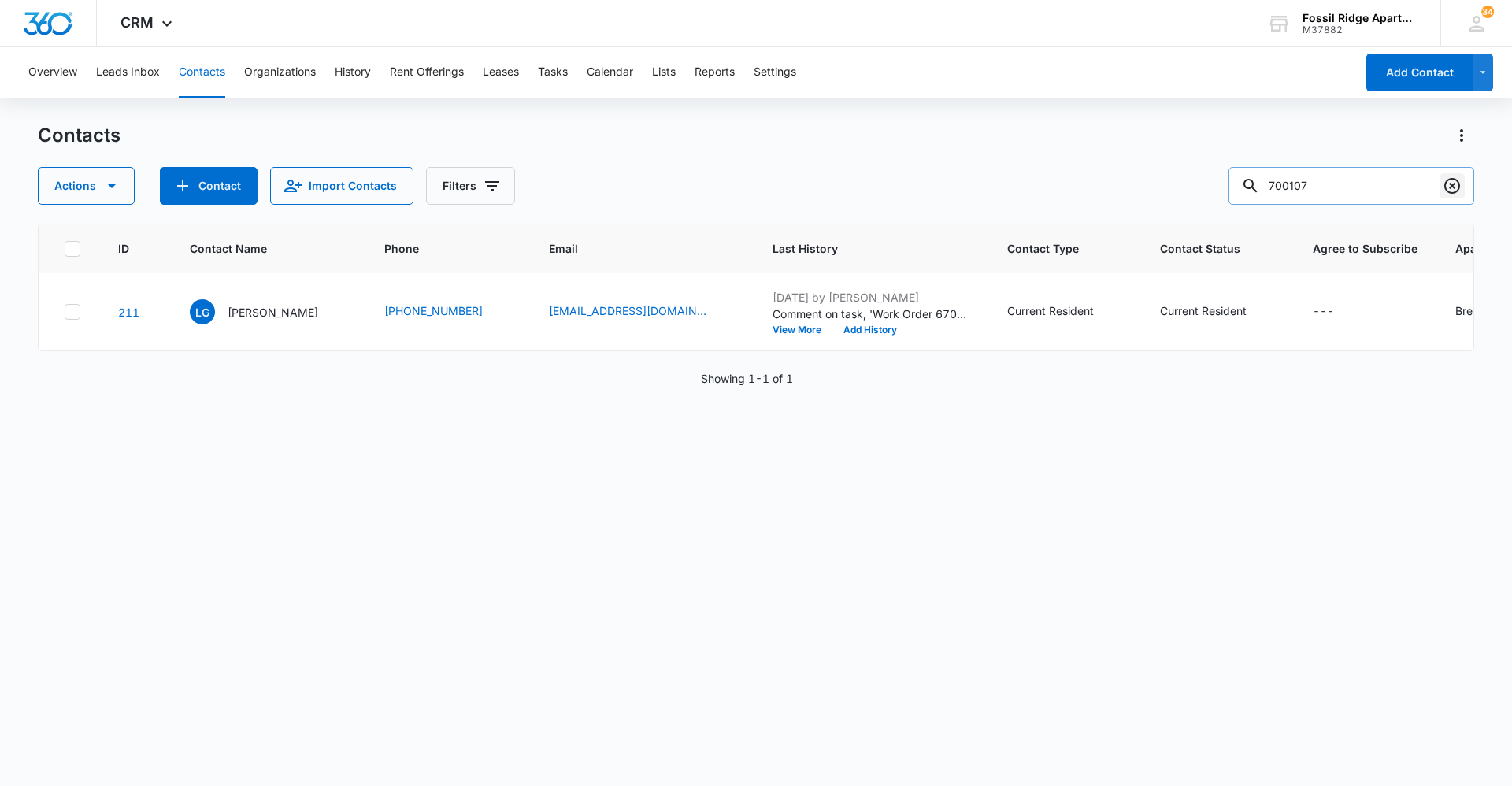
click at [1449, 181] on icon "Clear" at bounding box center [1451, 186] width 19 height 19
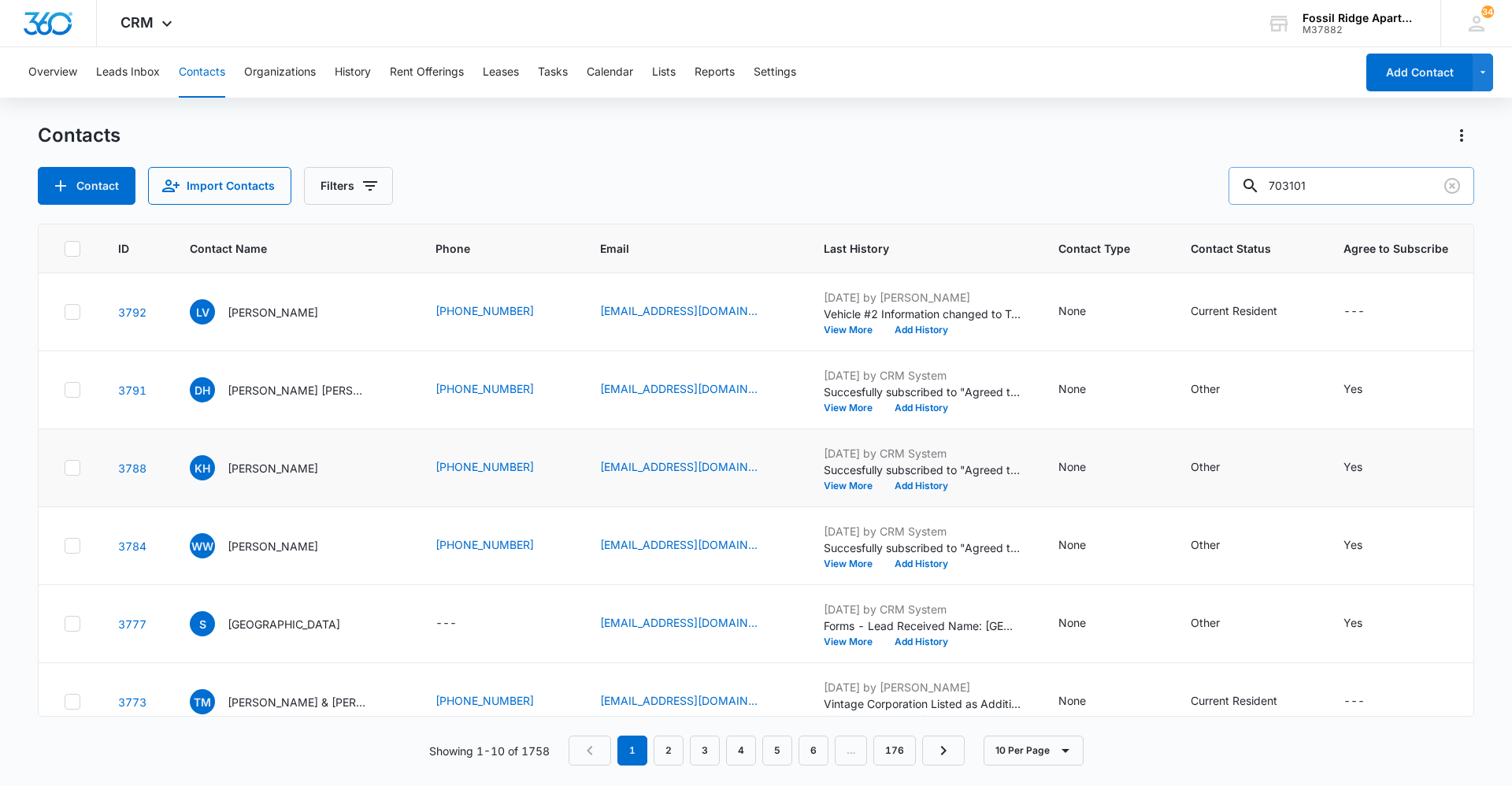
type input "703101"
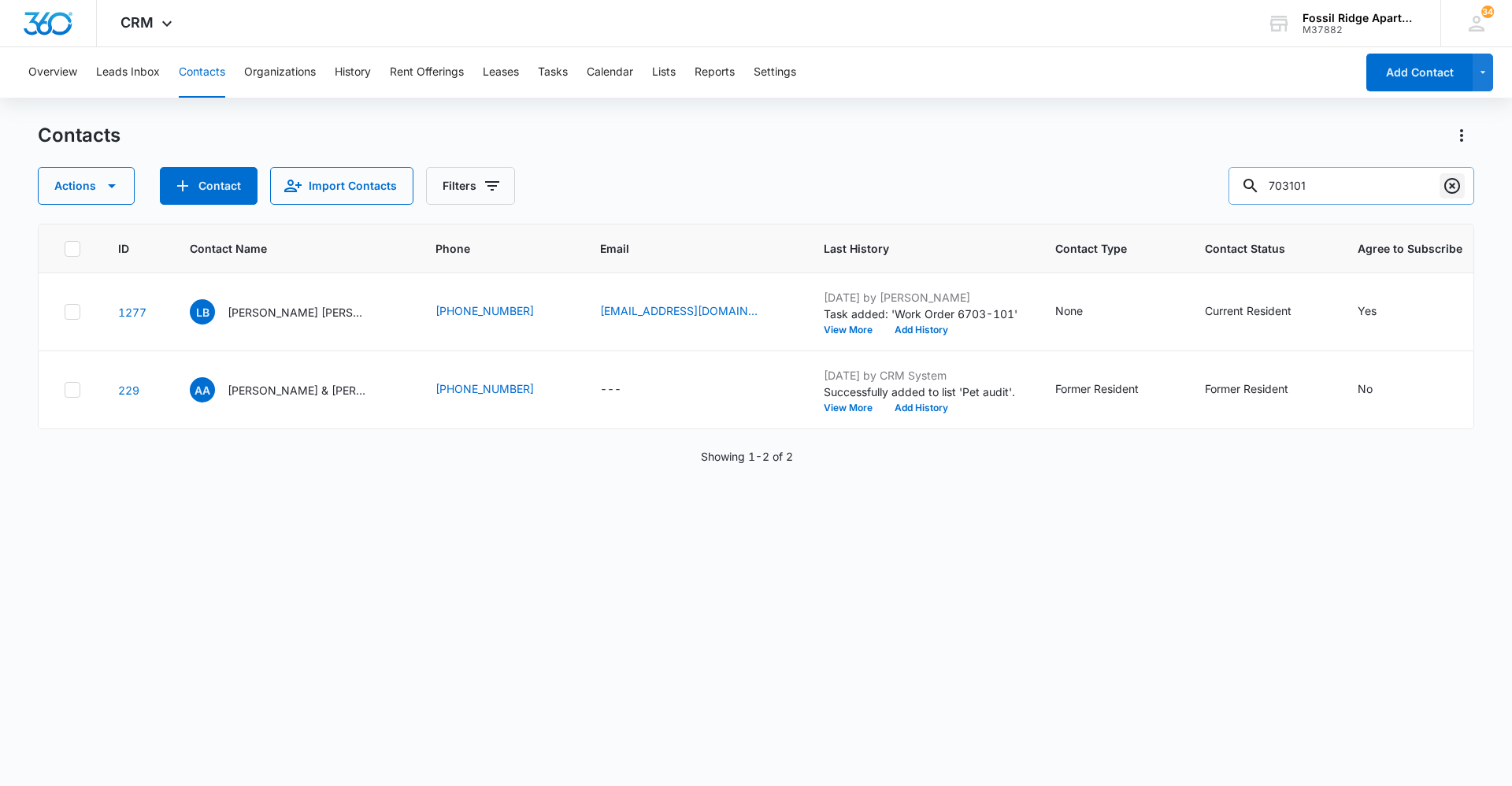
click at [1447, 178] on icon "Clear" at bounding box center [1451, 186] width 19 height 19
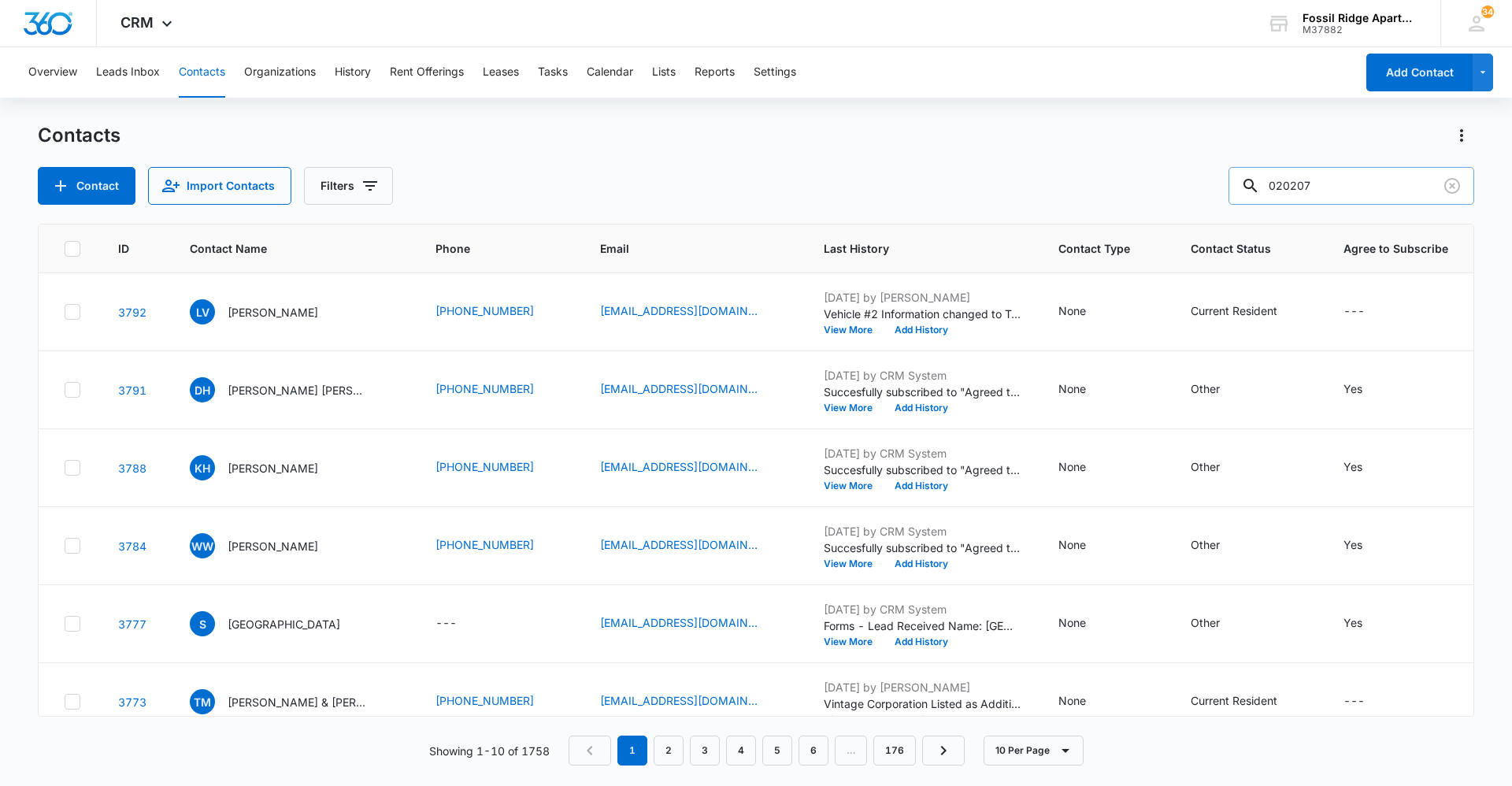
type input "020207"
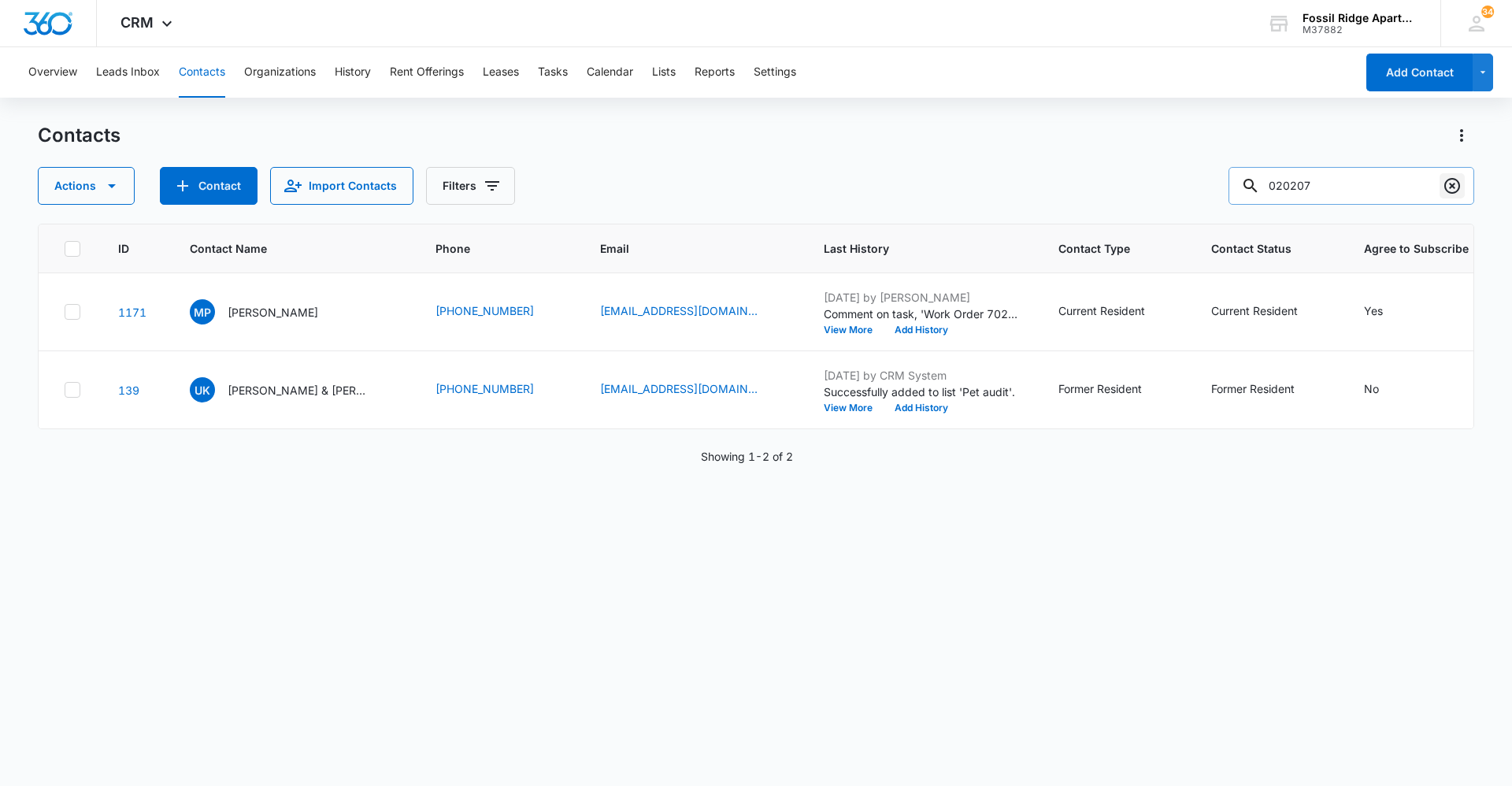
click at [1459, 185] on icon "Clear" at bounding box center [1451, 186] width 16 height 16
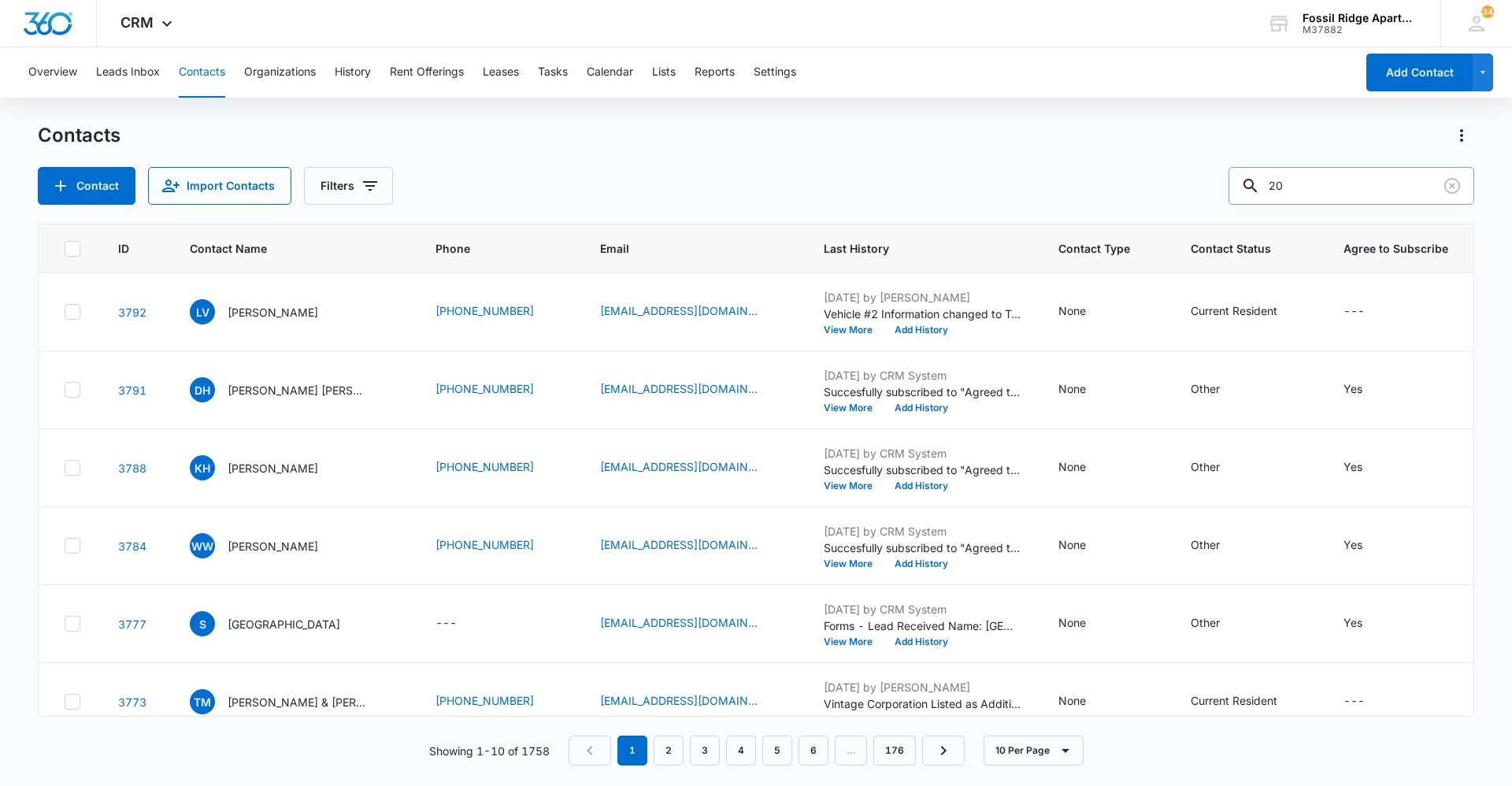
type input "2"
type input "820304"
